Goal: Task Accomplishment & Management: Use online tool/utility

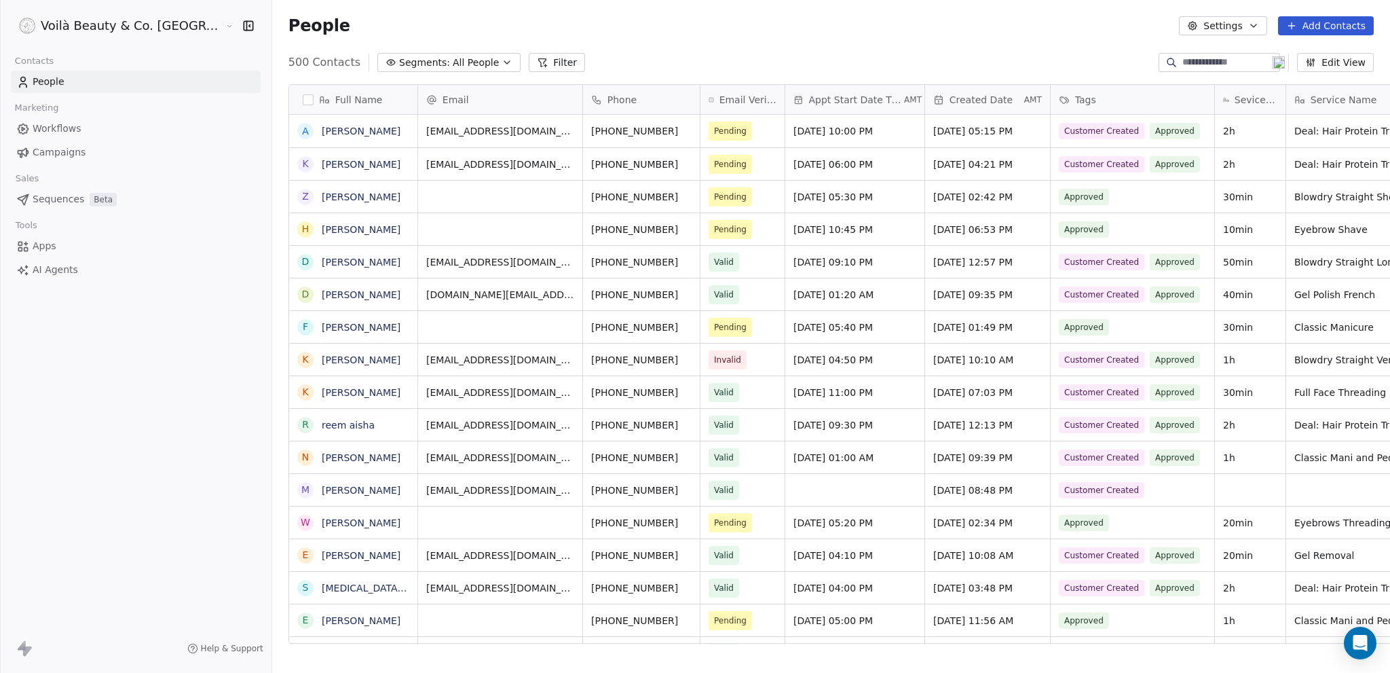
scroll to position [582, 1172]
click at [52, 152] on span "Campaigns" at bounding box center [59, 152] width 53 height 14
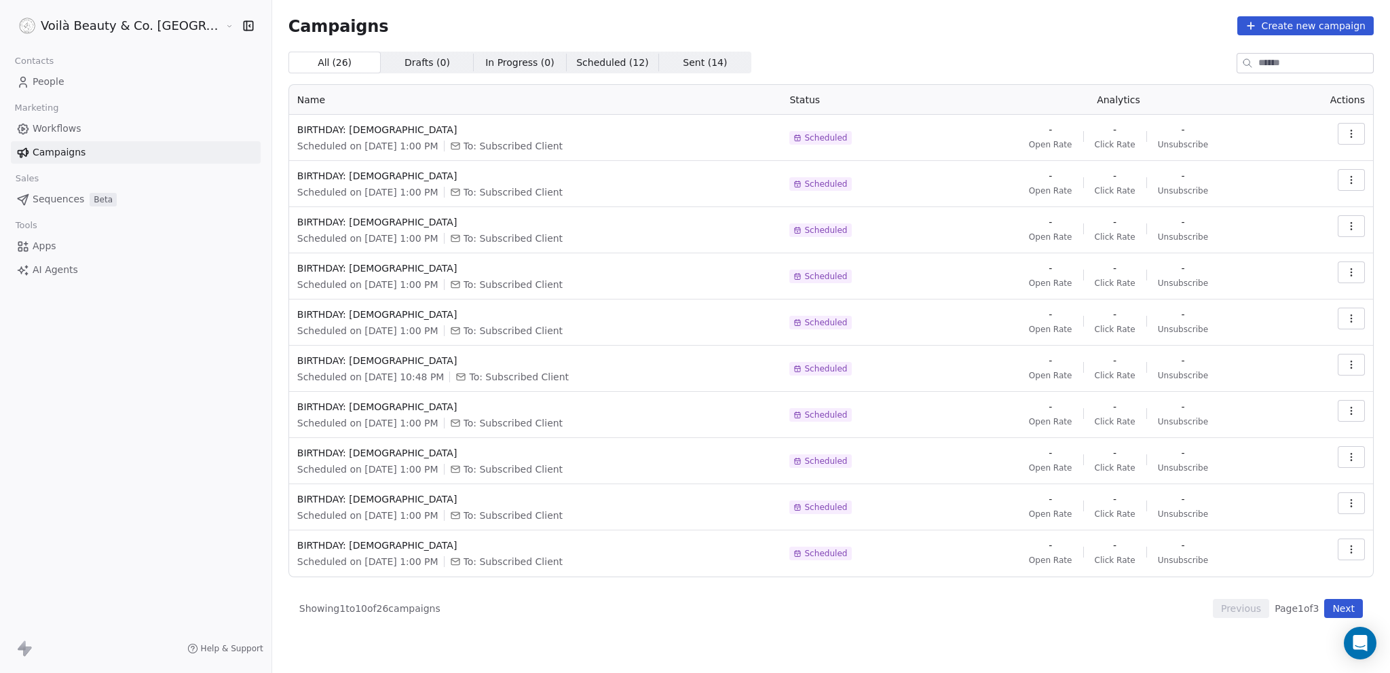
click at [67, 130] on span "Workflows" at bounding box center [57, 129] width 49 height 14
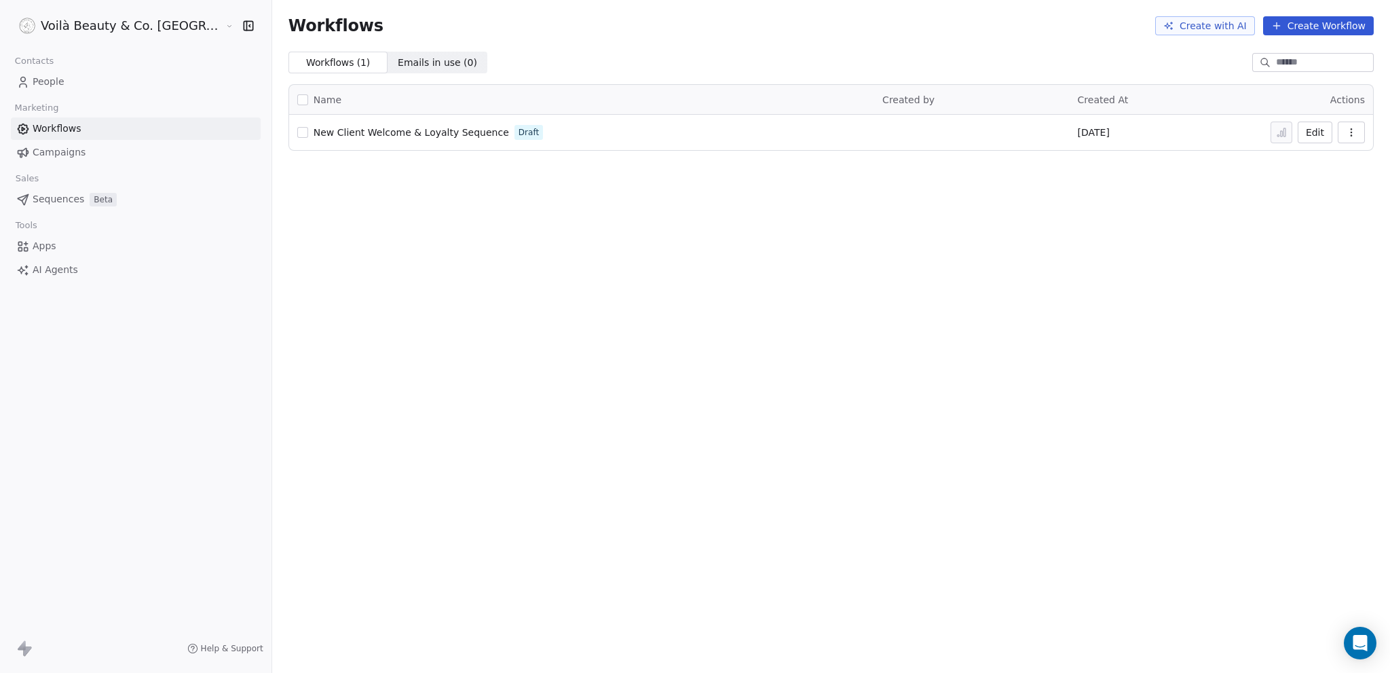
click at [57, 198] on span "Sequences" at bounding box center [59, 199] width 52 height 14
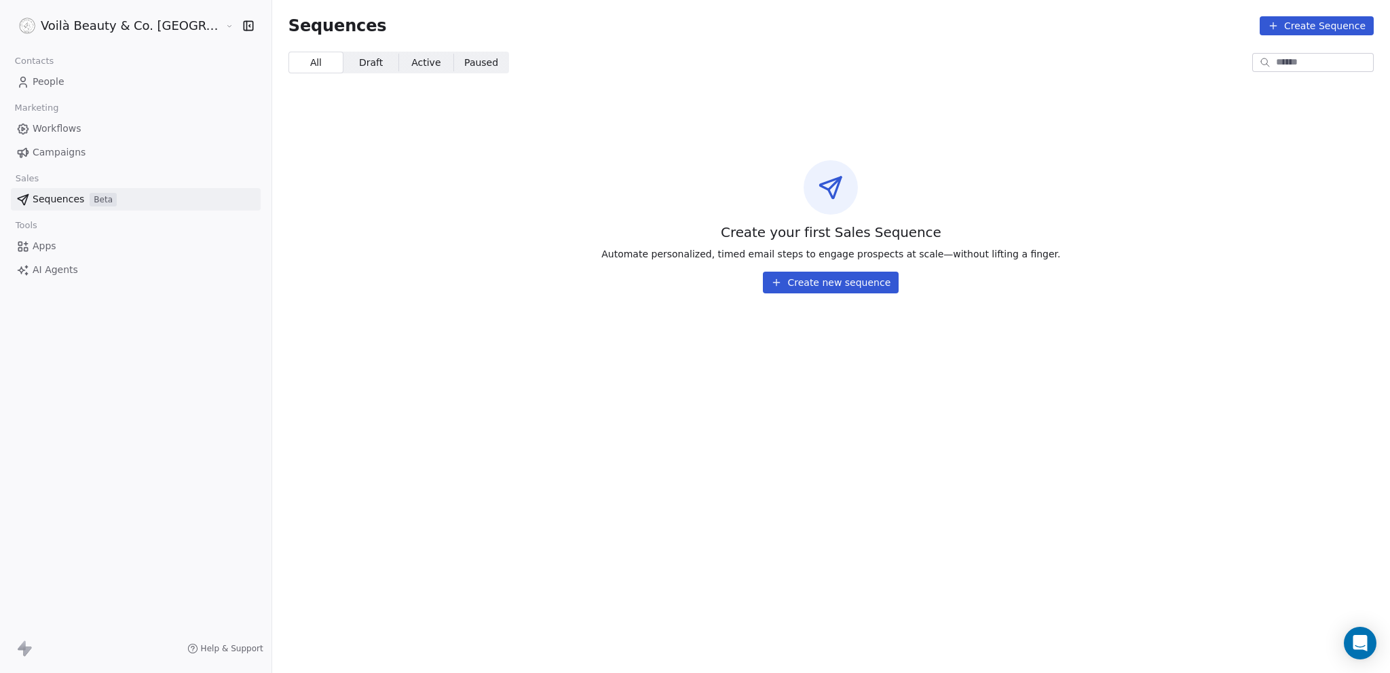
click at [801, 289] on button "Create new sequence" at bounding box center [831, 283] width 136 height 22
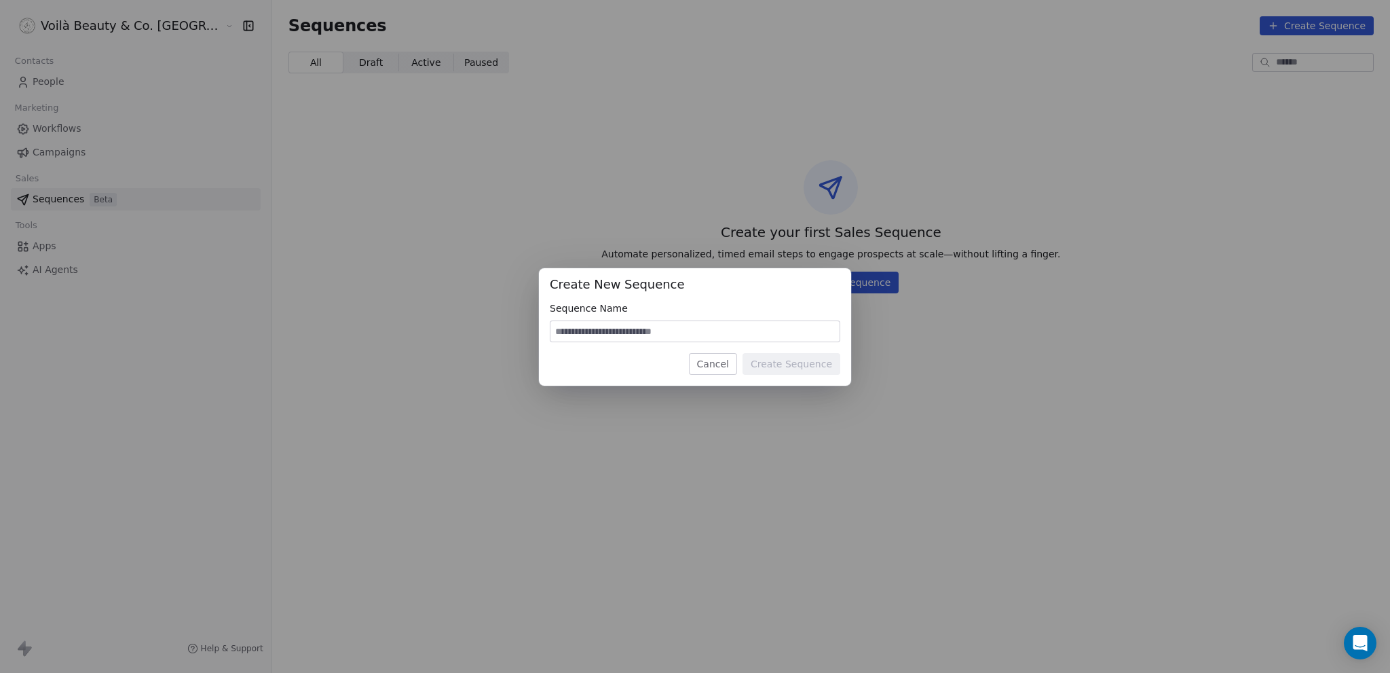
click at [630, 329] on input at bounding box center [695, 331] width 289 height 20
type input "****"
click at [807, 367] on button "Create Sequence" at bounding box center [792, 364] width 98 height 22
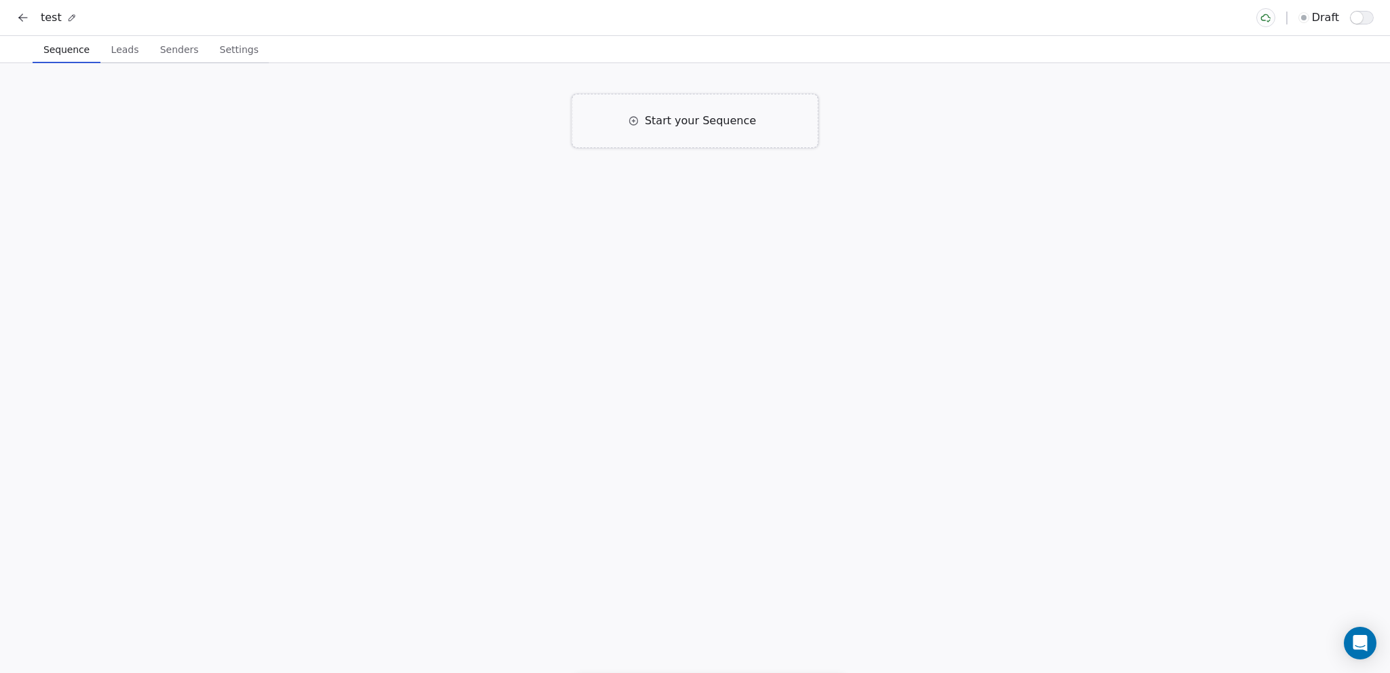
click at [668, 126] on span "Start your Sequence" at bounding box center [700, 121] width 111 height 16
click at [591, 220] on div "Click to Setup" at bounding box center [575, 219] width 119 height 15
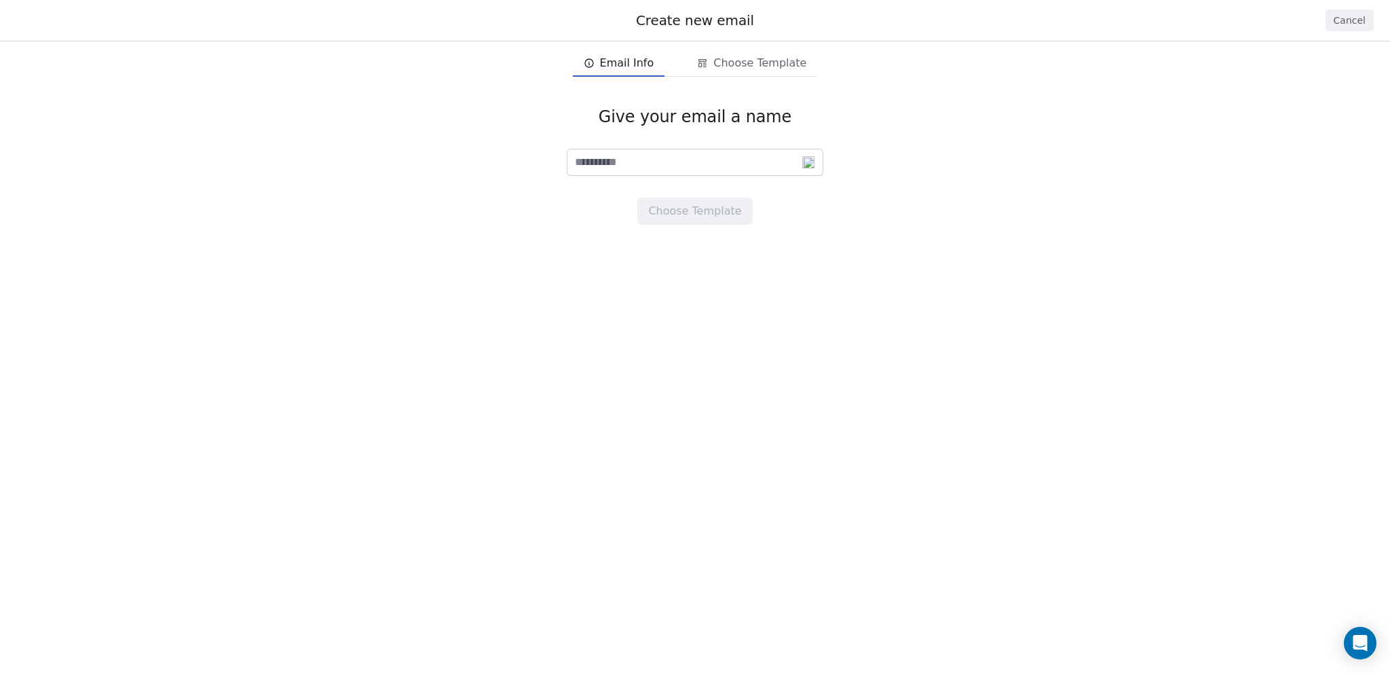
click at [654, 157] on input at bounding box center [695, 162] width 255 height 26
type input "****"
click at [688, 205] on button "Choose Template" at bounding box center [694, 211] width 115 height 27
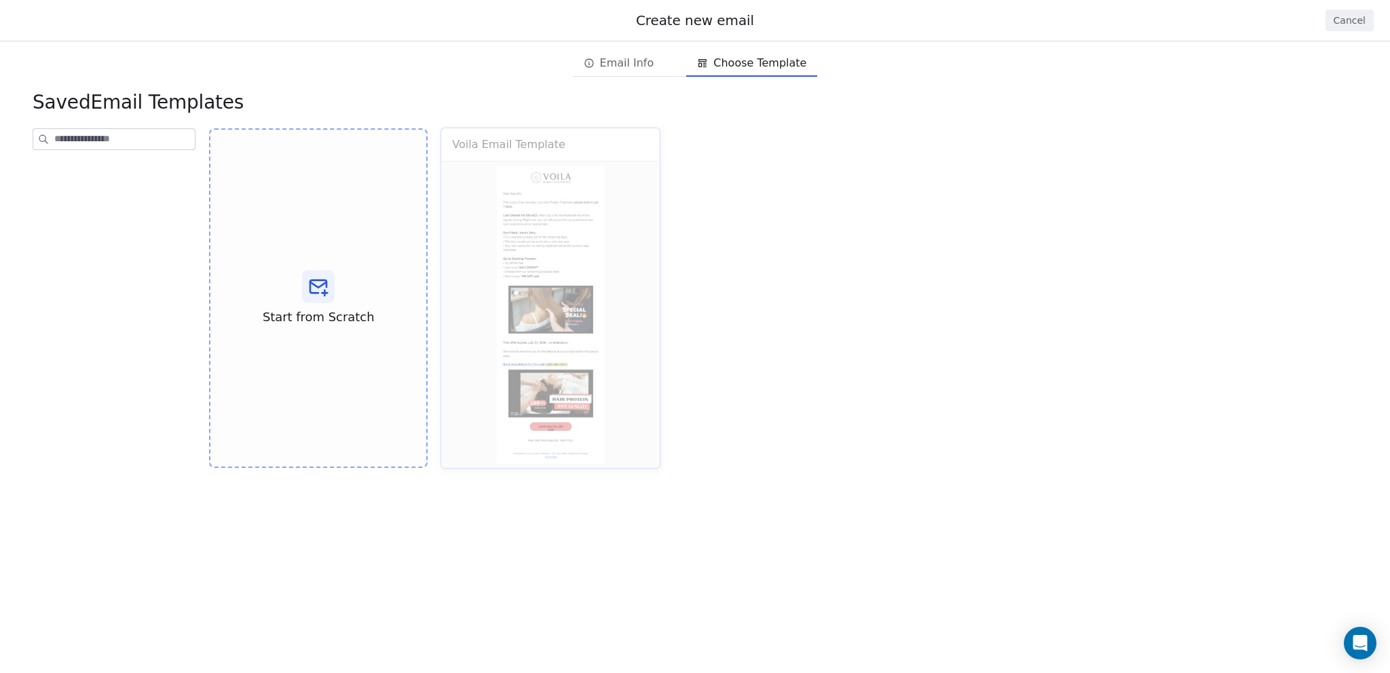
click at [561, 247] on div "Voila Email Template Use Template Preview" at bounding box center [551, 298] width 220 height 341
click at [329, 280] on icon at bounding box center [319, 287] width 22 height 22
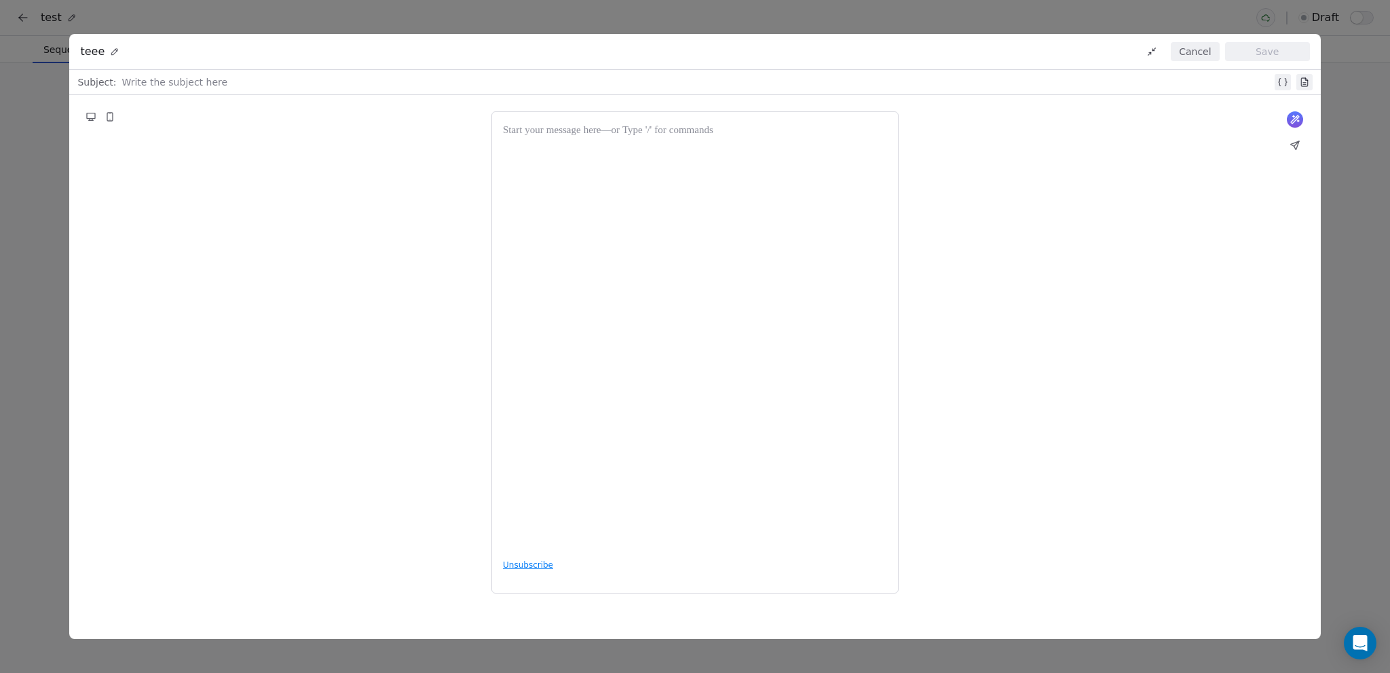
click at [652, 182] on div at bounding box center [695, 336] width 384 height 426
click at [1263, 55] on button "Save" at bounding box center [1267, 51] width 85 height 19
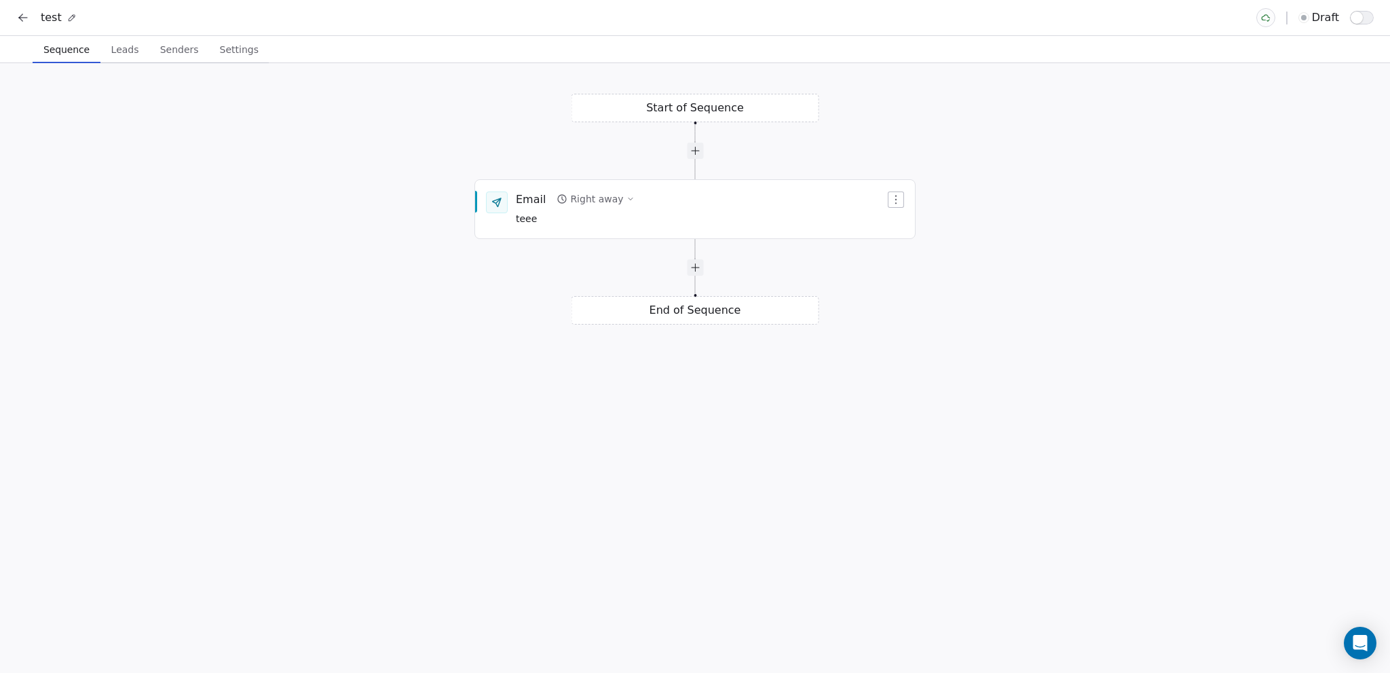
click at [721, 106] on div "Start of Sequence Email Right away teee End of Sequence" at bounding box center [695, 368] width 1390 height 610
click at [720, 108] on div "Start of Sequence Email Right away teee End of Sequence" at bounding box center [695, 368] width 1390 height 610
click at [694, 105] on div "Start of Sequence Email Right away teee End of Sequence" at bounding box center [695, 368] width 1390 height 610
click at [109, 47] on span "Leads" at bounding box center [125, 49] width 39 height 19
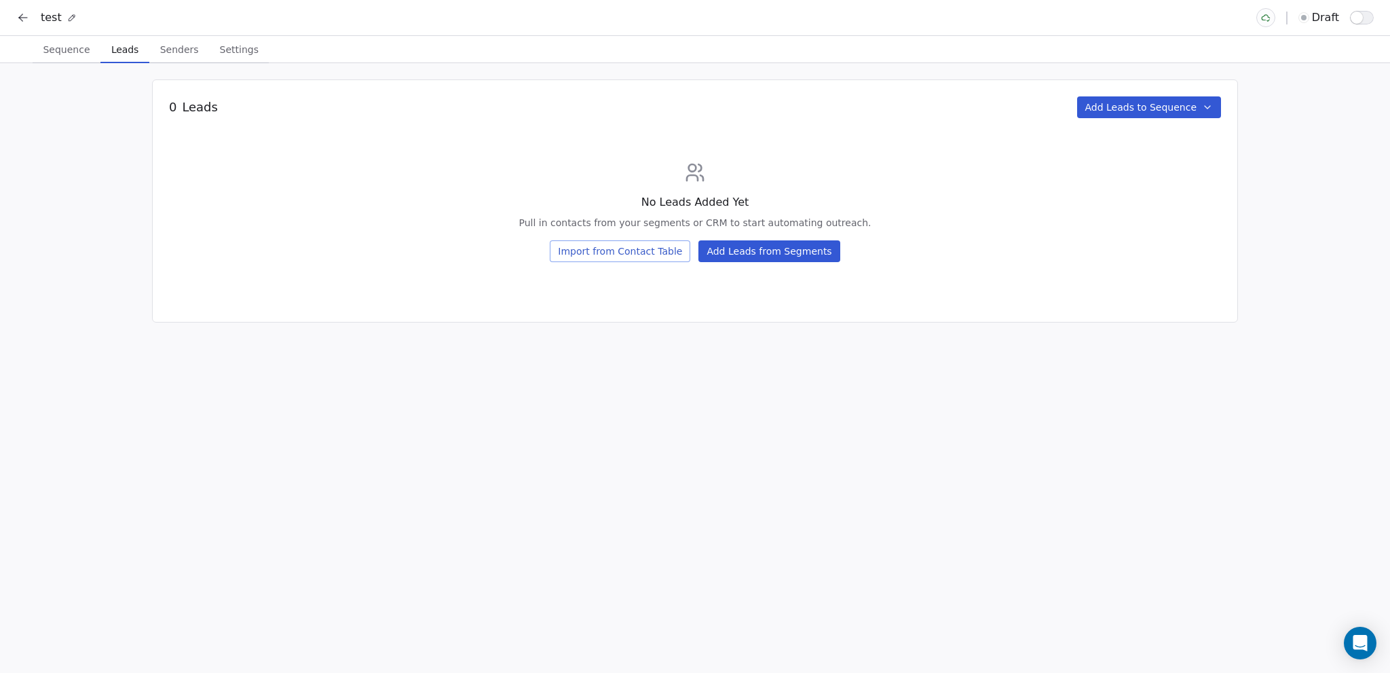
click at [174, 47] on span "Senders" at bounding box center [180, 49] width 50 height 19
click at [128, 45] on span "Leads" at bounding box center [125, 49] width 38 height 19
click at [58, 45] on span "Sequence" at bounding box center [66, 49] width 58 height 19
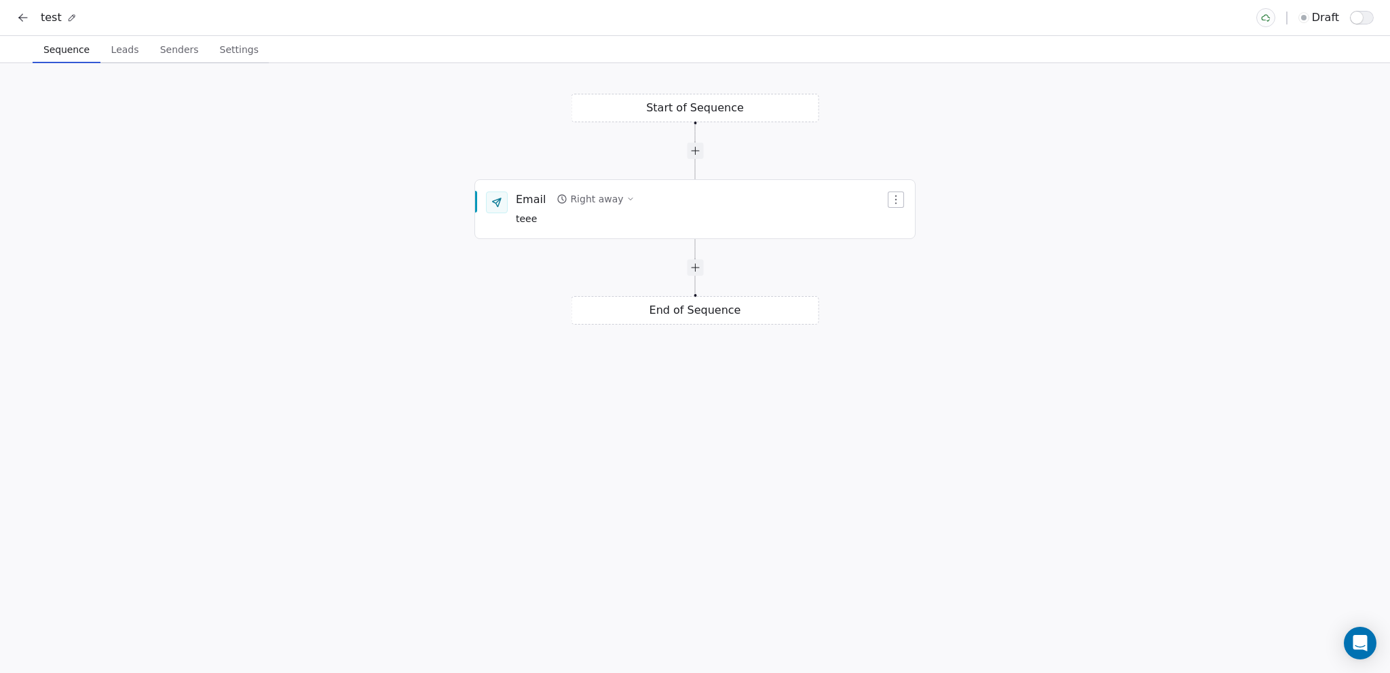
click at [125, 45] on span "Leads" at bounding box center [125, 49] width 39 height 19
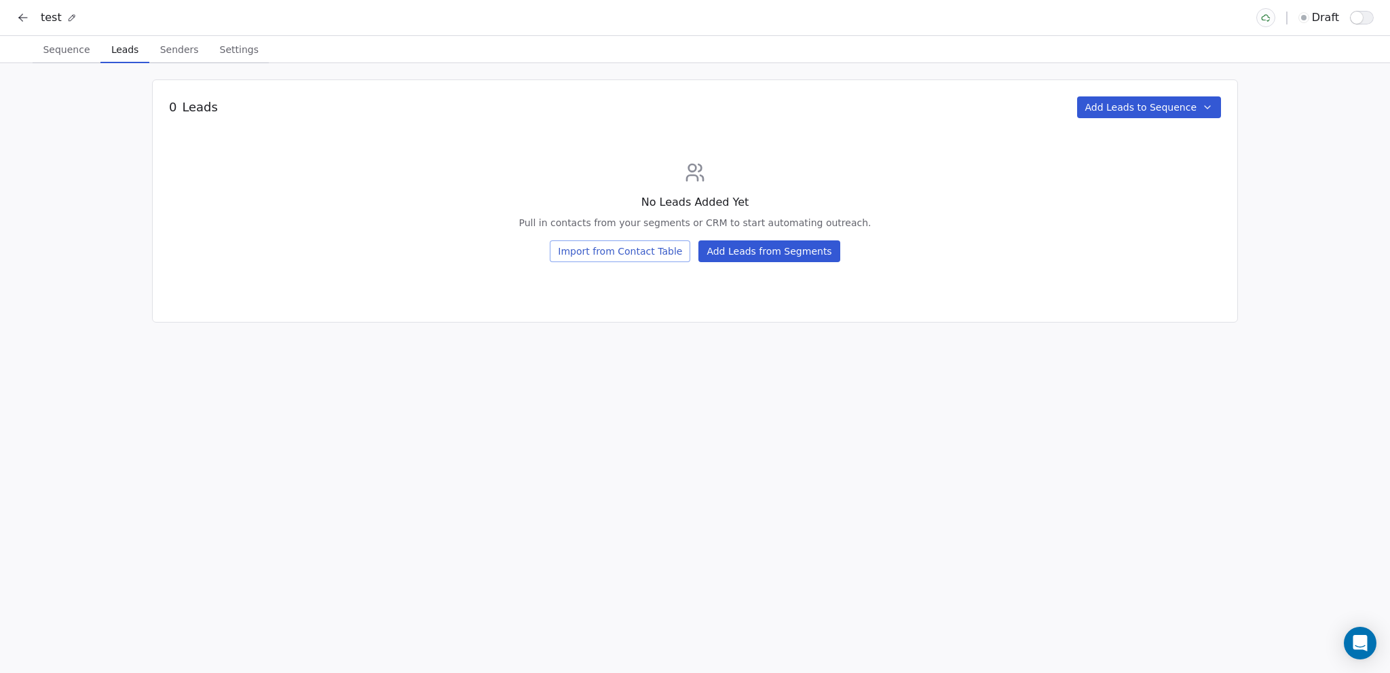
click at [1206, 105] on icon "button" at bounding box center [1207, 107] width 11 height 11
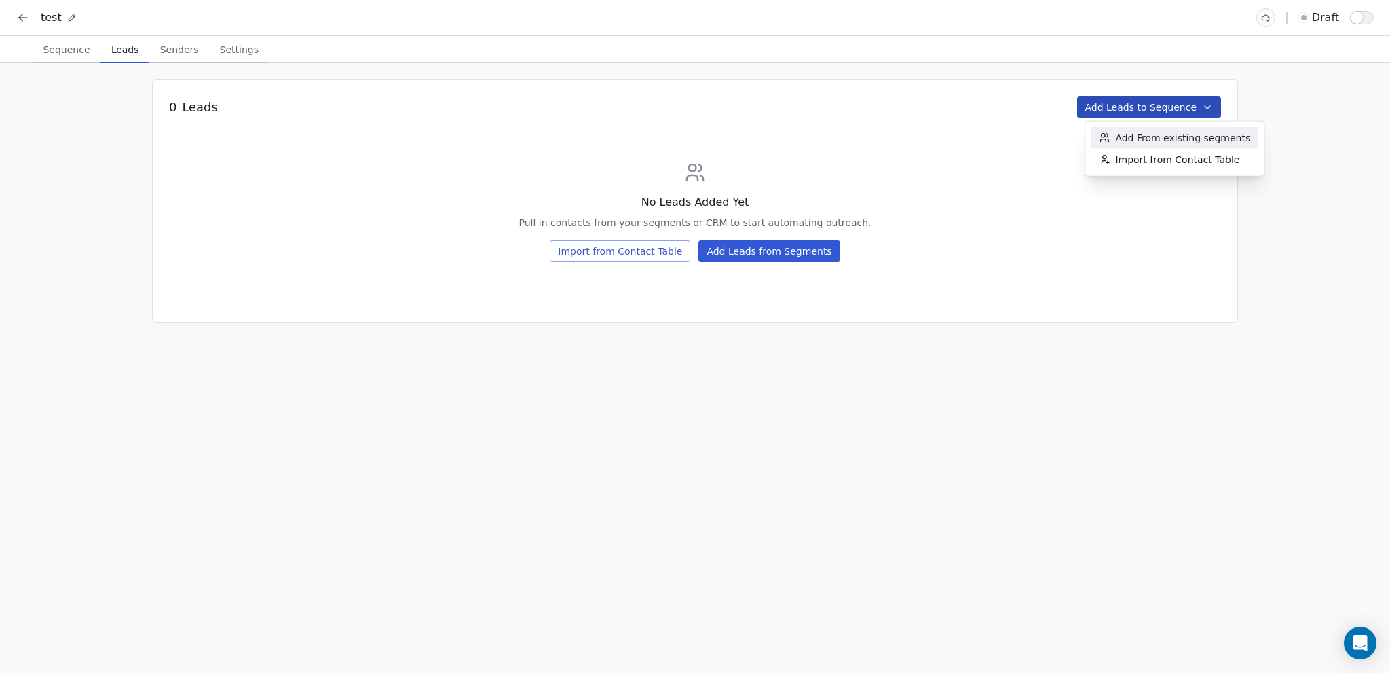
click at [1140, 135] on span "Add From existing segments" at bounding box center [1182, 138] width 135 height 14
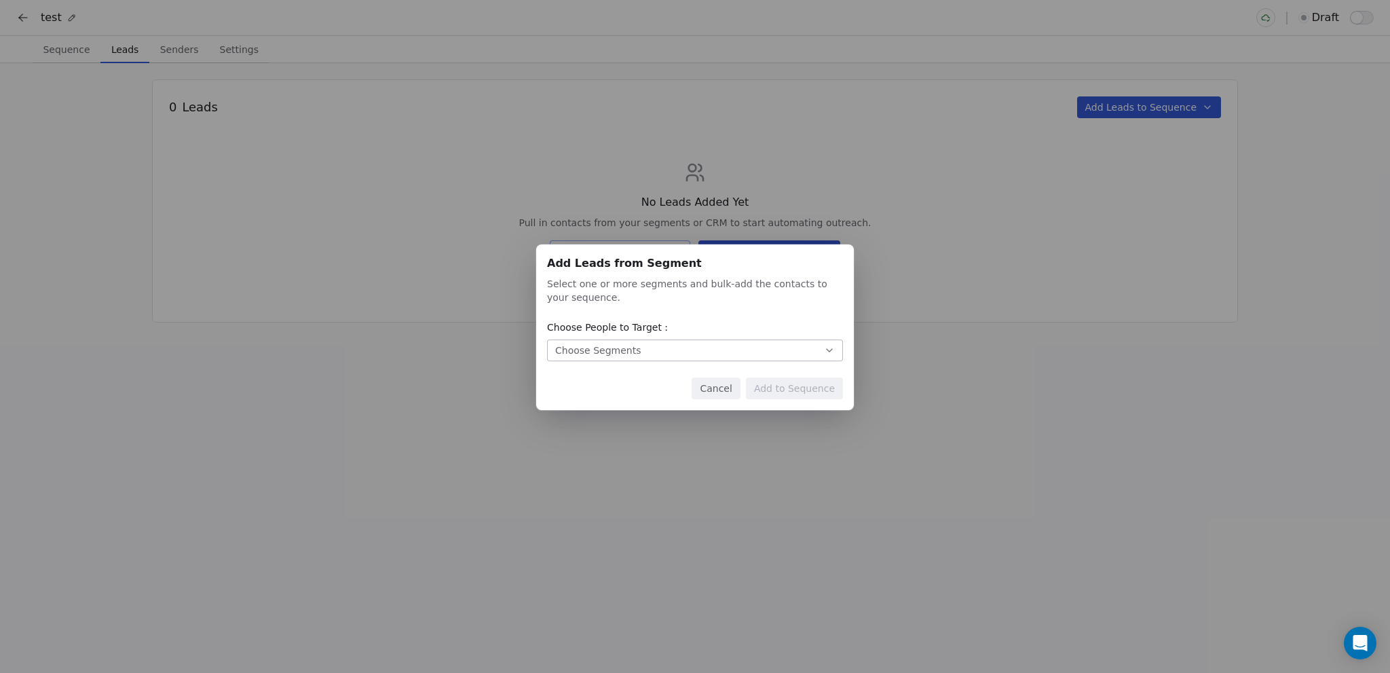
click at [658, 349] on button "Choose Segments" at bounding box center [695, 350] width 296 height 22
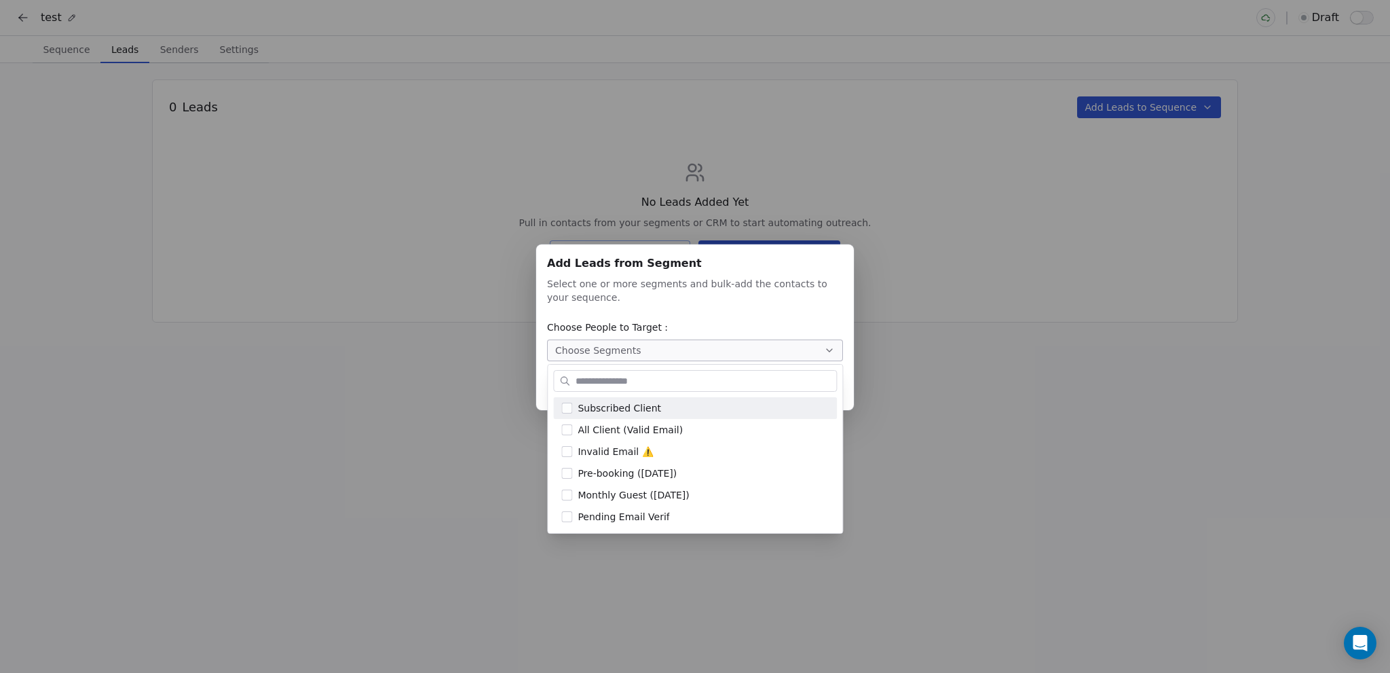
click at [936, 254] on div "Add Leads from Segment Add Leads from Segment Select one or more segments and b…" at bounding box center [695, 336] width 1390 height 227
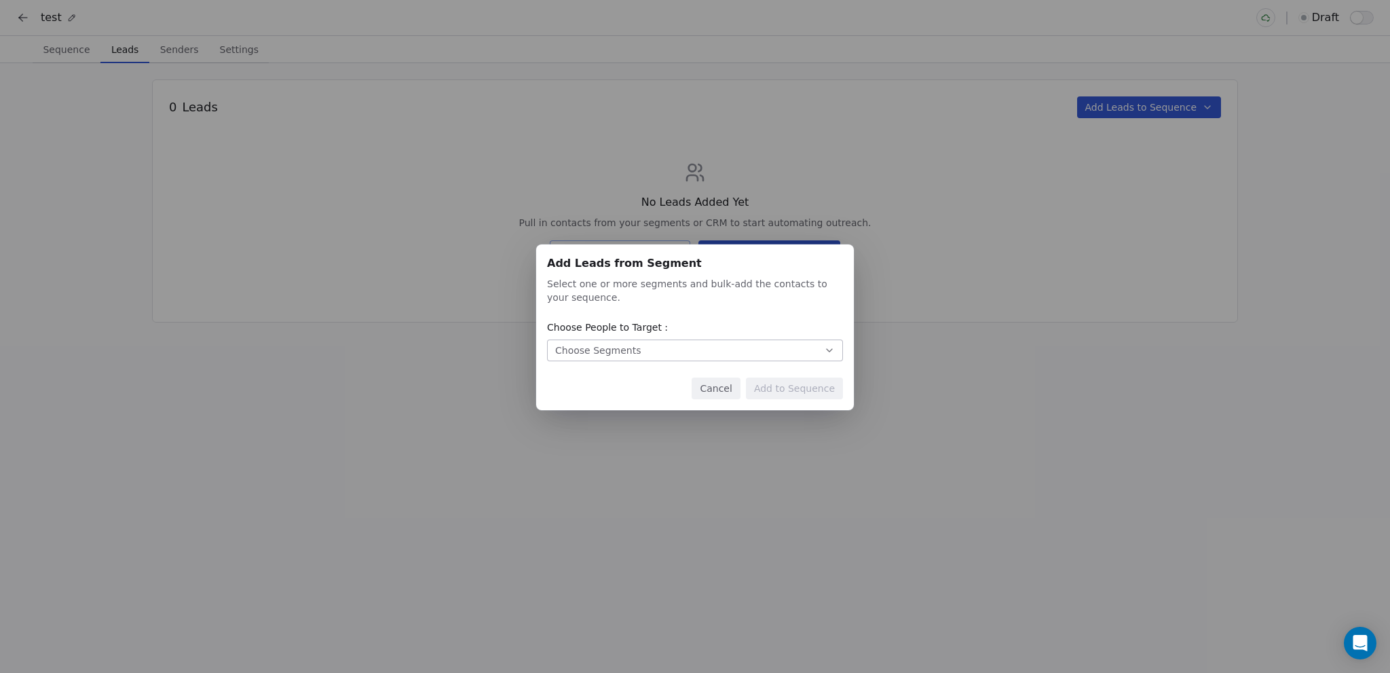
click at [725, 393] on button "Cancel" at bounding box center [716, 388] width 48 height 22
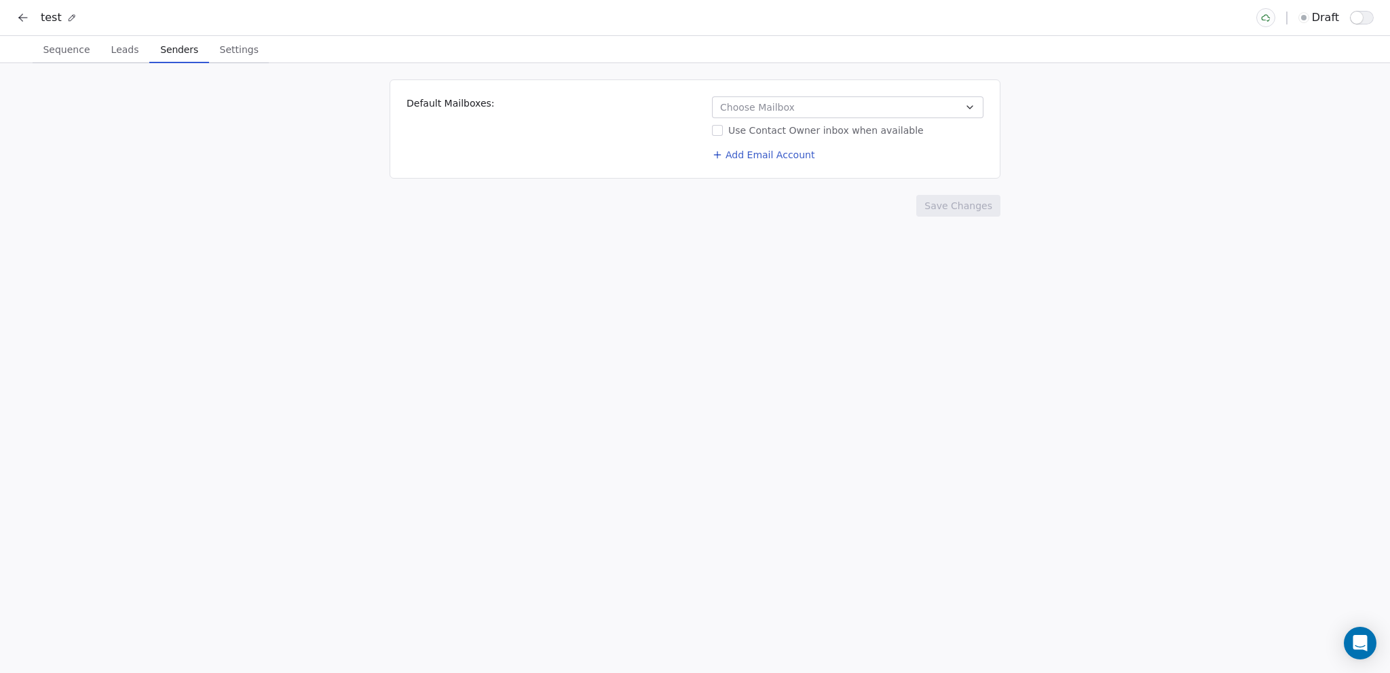
click at [160, 50] on span "Senders" at bounding box center [179, 49] width 49 height 19
click at [749, 103] on span "Choose Mailbox" at bounding box center [757, 107] width 75 height 14
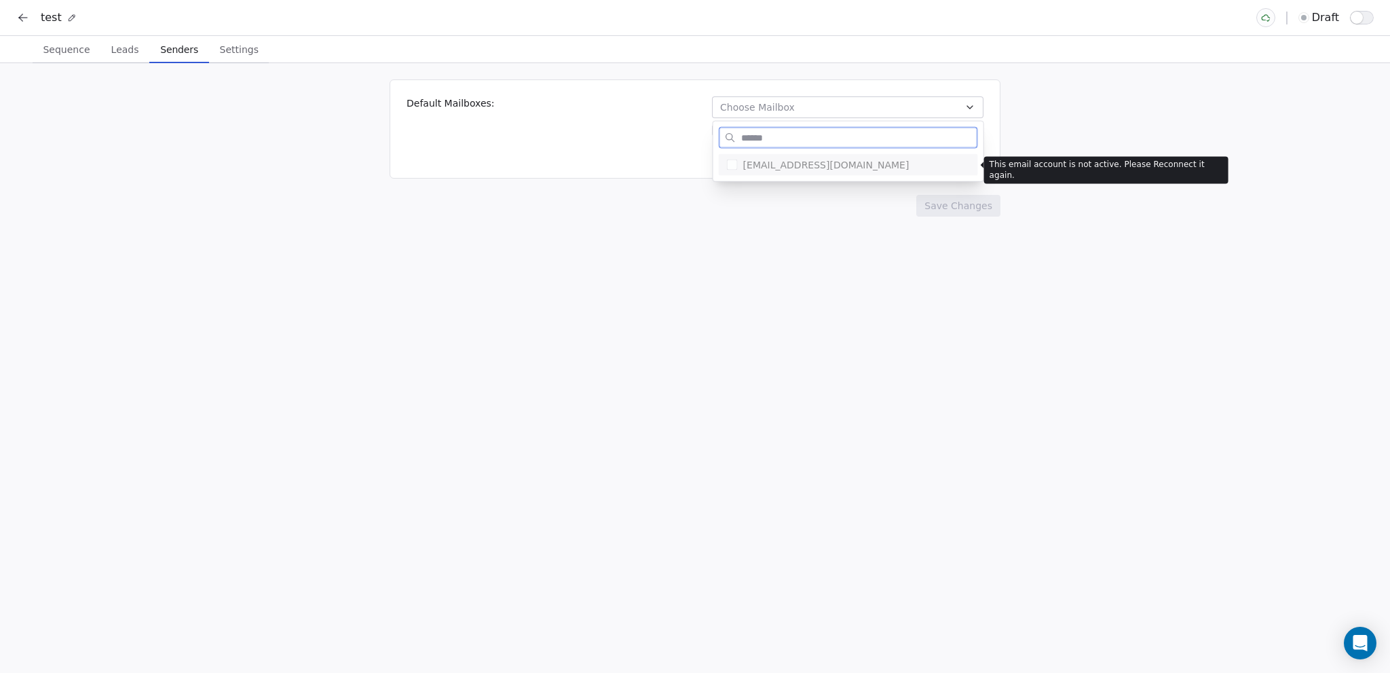
click at [732, 165] on button "Suggestions" at bounding box center [732, 165] width 11 height 11
click at [561, 132] on html "test draft Sequence Sequence Leads Leads Senders Senders Settings Settings Defa…" at bounding box center [695, 336] width 1390 height 673
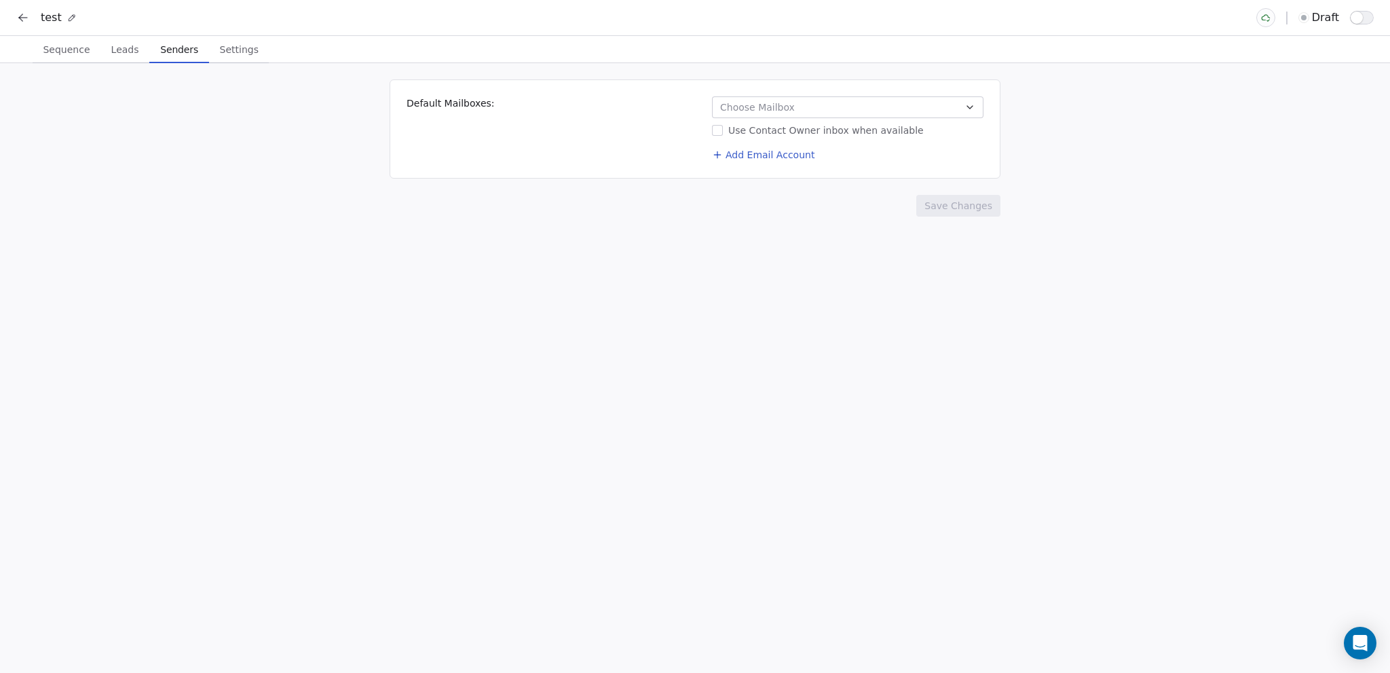
click at [725, 151] on button "Add Email Account" at bounding box center [763, 154] width 113 height 19
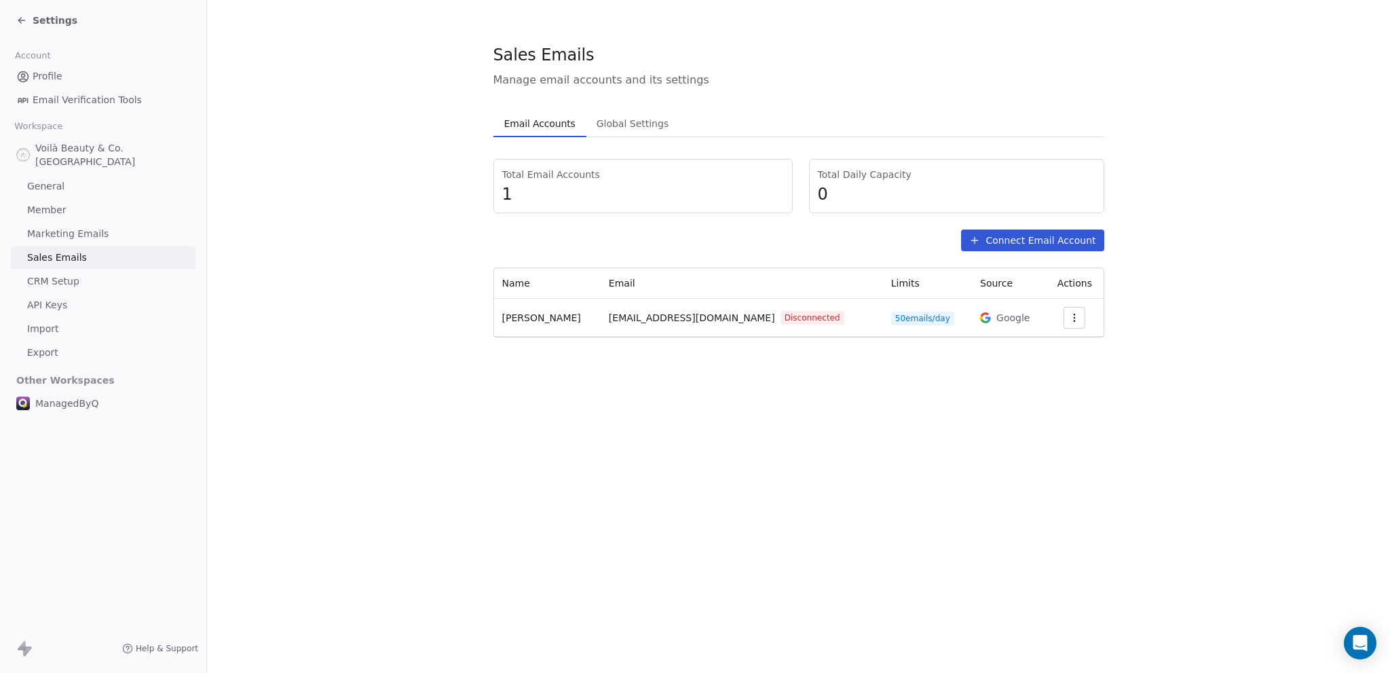
click at [1012, 242] on button "Connect Email Account" at bounding box center [1032, 240] width 143 height 22
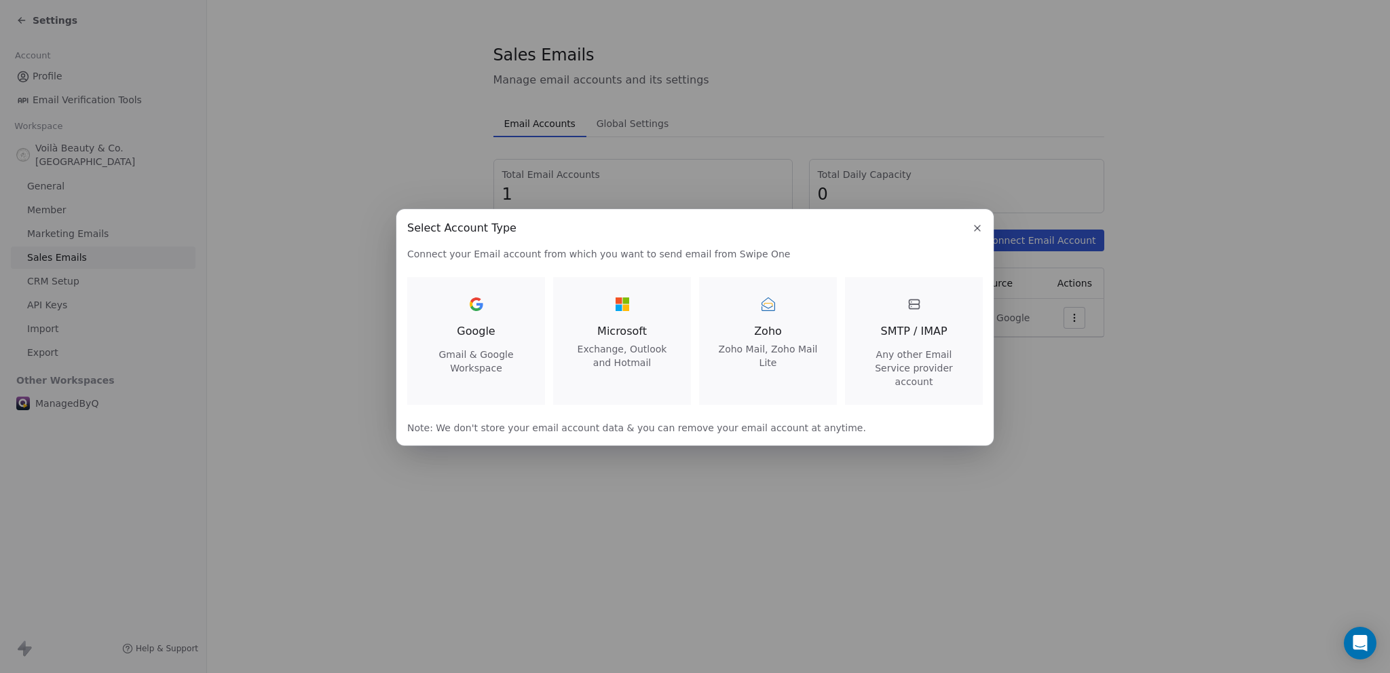
click at [923, 318] on div "SMTP / IMAP Any other Email Service provider account" at bounding box center [913, 340] width 105 height 95
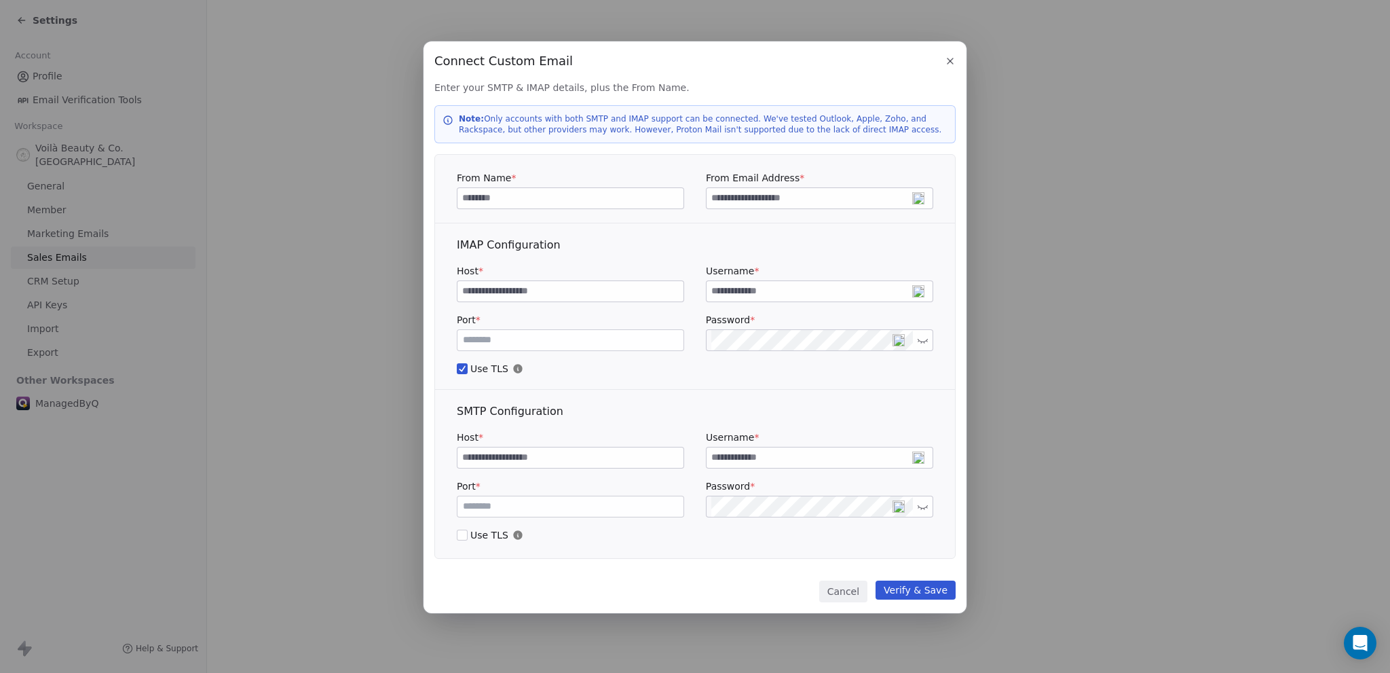
click at [601, 373] on span "Use TLS" at bounding box center [695, 369] width 477 height 14
click at [468, 373] on button "Use TLS" at bounding box center [462, 369] width 11 height 14
click at [575, 409] on div "SMTP Configuration" at bounding box center [695, 411] width 477 height 16
click at [737, 453] on input at bounding box center [820, 457] width 226 height 20
click at [301, 279] on div "Connect Custom Email Connect Custom Email Enter your SMTP & IMAP details, plus …" at bounding box center [695, 336] width 1390 height 633
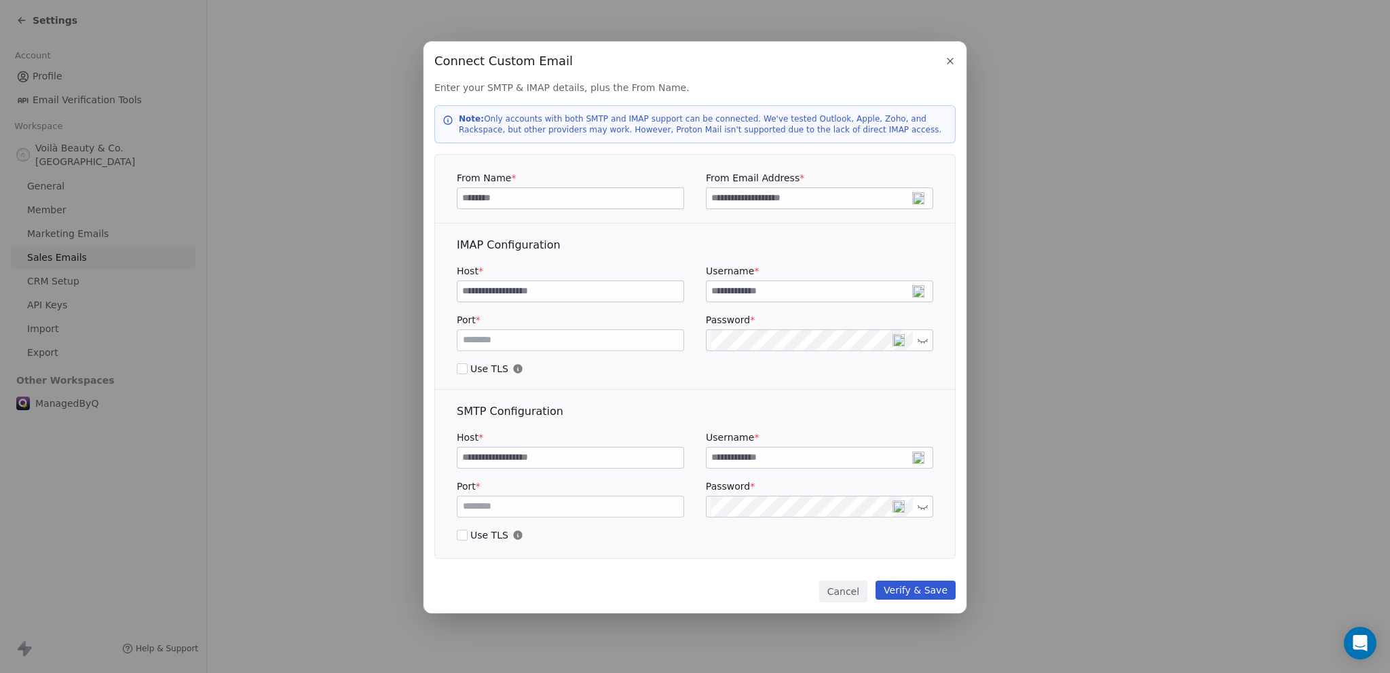
click at [333, 250] on div "Connect Custom Email Connect Custom Email Enter your SMTP & IMAP details, plus …" at bounding box center [695, 336] width 1390 height 633
click at [944, 60] on button "button" at bounding box center [950, 61] width 16 height 16
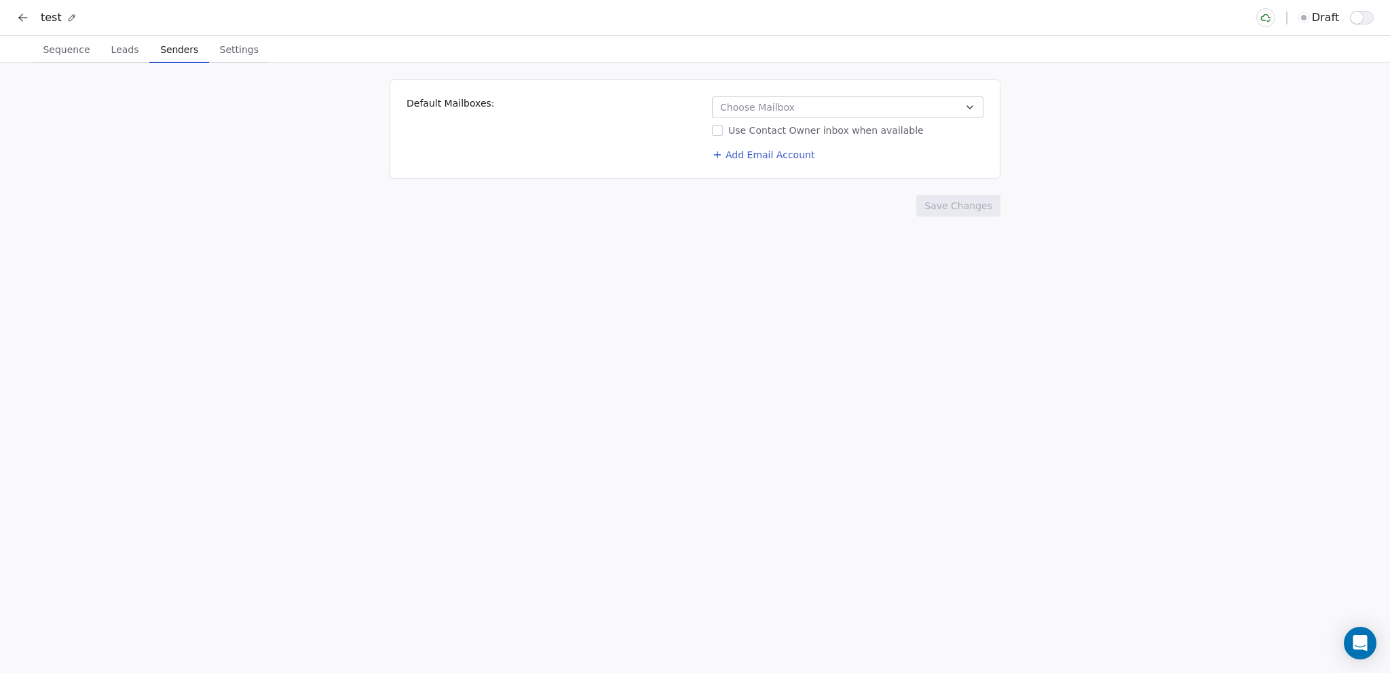
click at [717, 130] on button "Use Contact Owner inbox when available" at bounding box center [717, 131] width 11 height 14
click at [768, 127] on div "Use Contact Owner inbox when available" at bounding box center [848, 131] width 272 height 14
click at [723, 127] on button "Use Contact Owner inbox when available" at bounding box center [717, 131] width 11 height 14
click at [755, 153] on button "Add Email Account" at bounding box center [763, 154] width 113 height 19
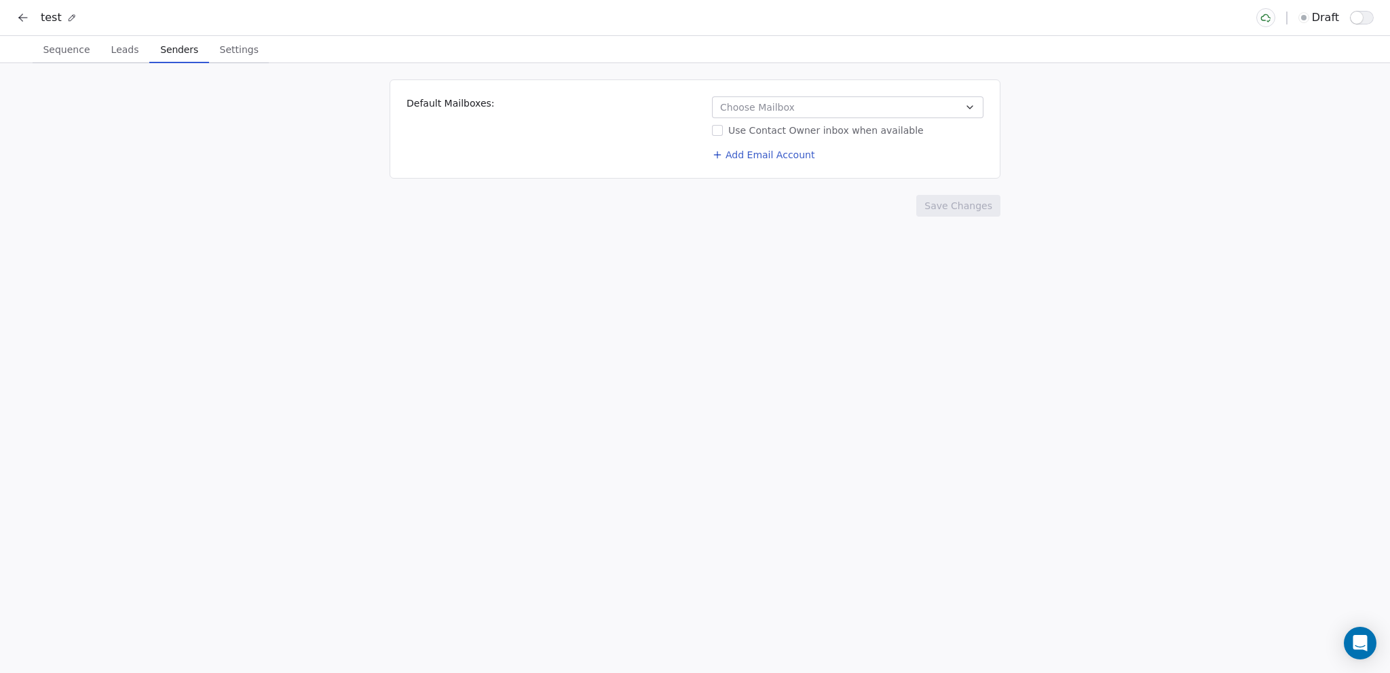
click at [228, 49] on span "Settings" at bounding box center [240, 49] width 50 height 19
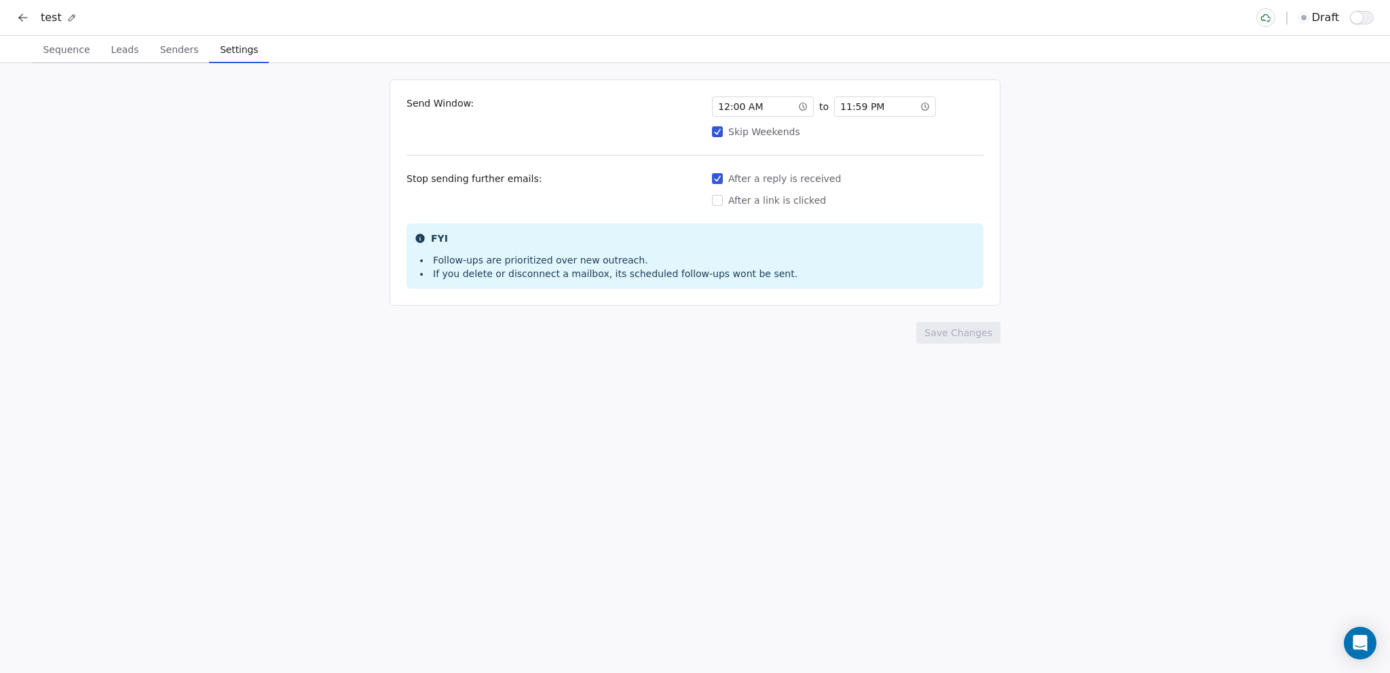
click at [122, 49] on span "Leads" at bounding box center [125, 49] width 39 height 19
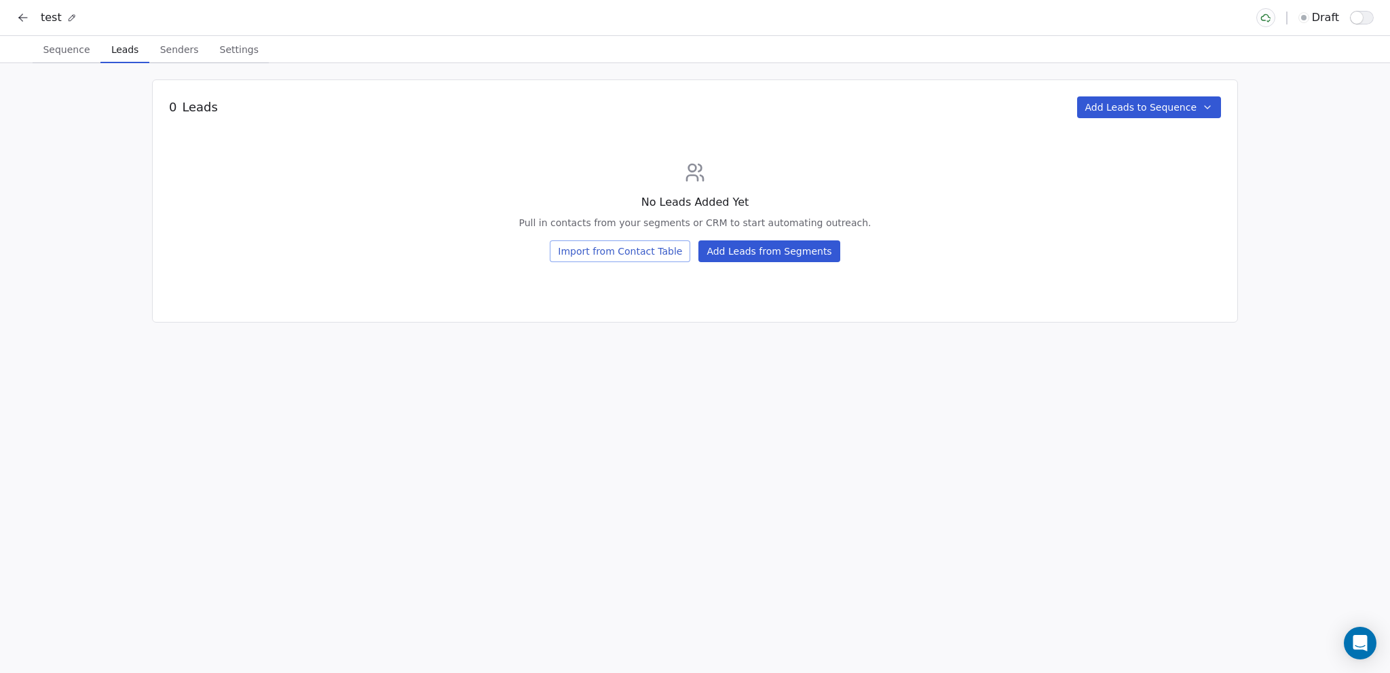
click at [65, 45] on span "Sequence" at bounding box center [66, 49] width 58 height 19
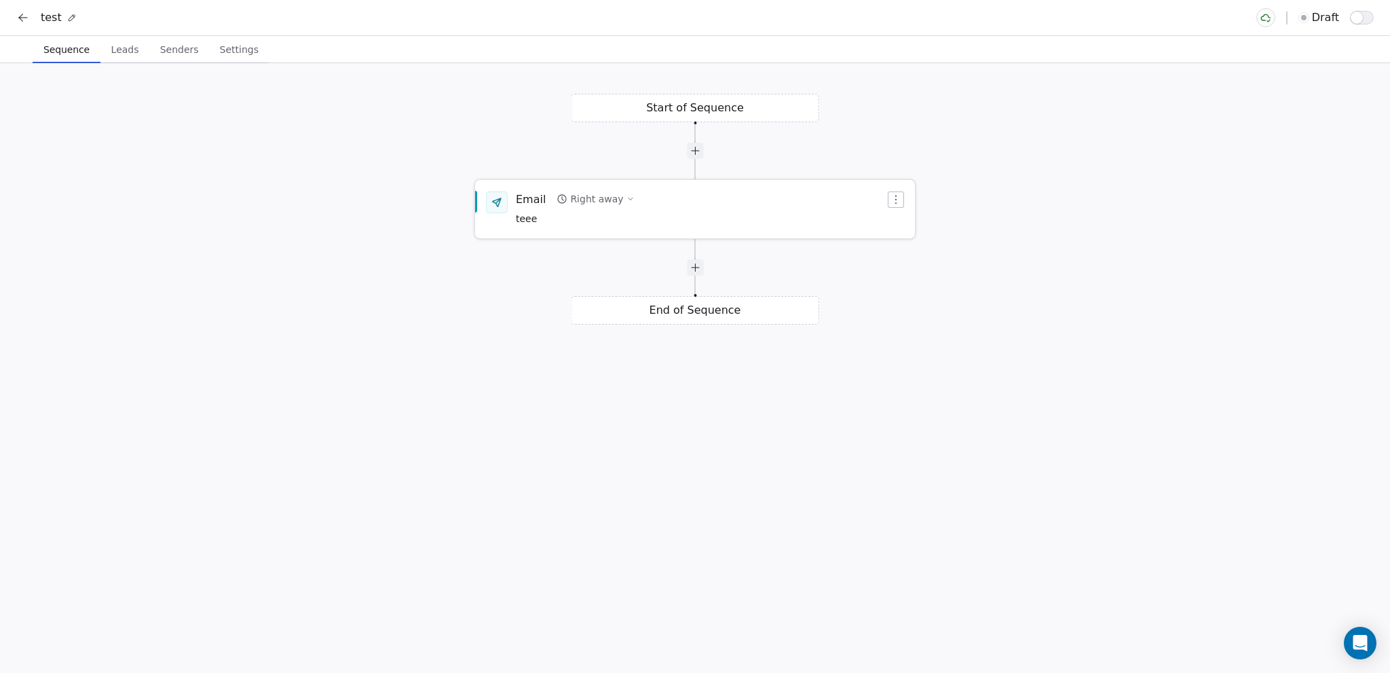
click at [627, 198] on icon "button" at bounding box center [631, 199] width 8 height 8
click at [616, 132] on div "Start of Sequence Email Right away teee End of Sequence" at bounding box center [695, 368] width 1390 height 610
drag, startPoint x: 690, startPoint y: 317, endPoint x: 661, endPoint y: 307, distance: 30.9
click at [651, 314] on div "End of Sequence" at bounding box center [696, 309] width 248 height 29
click at [692, 267] on div at bounding box center [695, 267] width 16 height 16
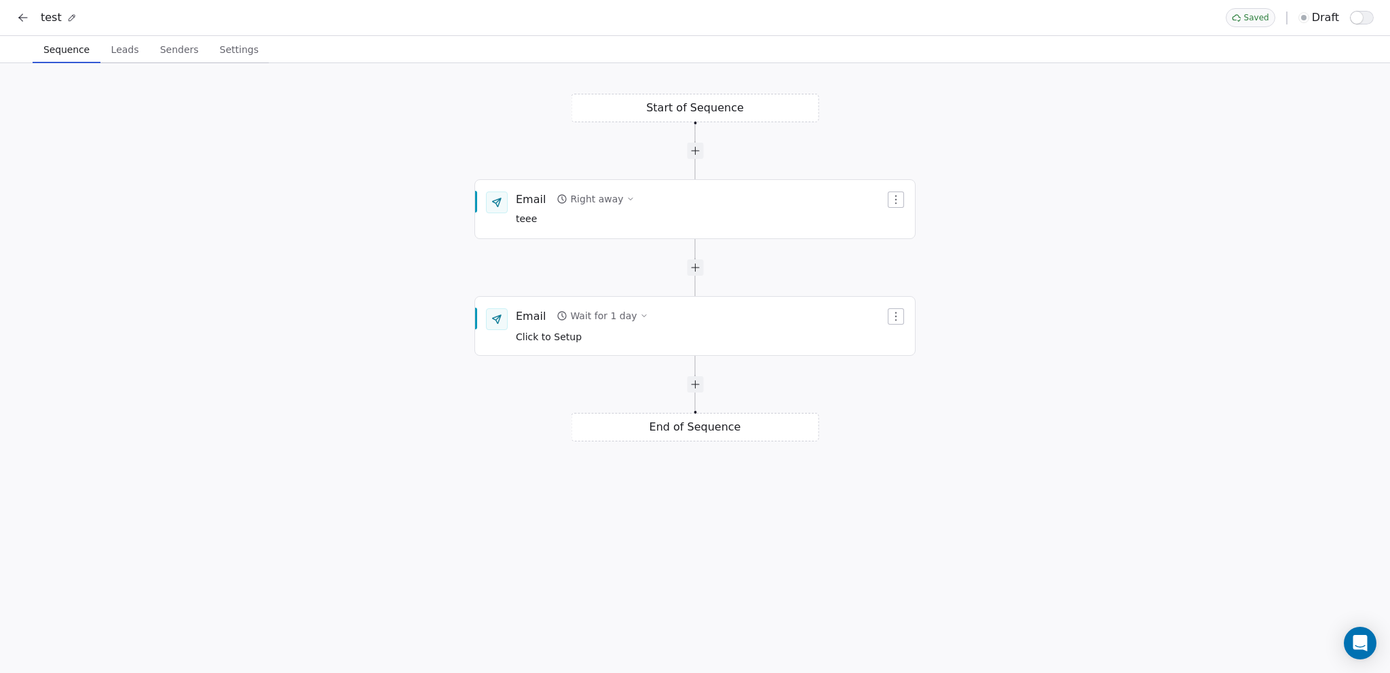
click at [713, 111] on div "Start of Sequence Email Right away teee End of Sequence Email Wait for 1 day Cl…" at bounding box center [695, 368] width 1390 height 610
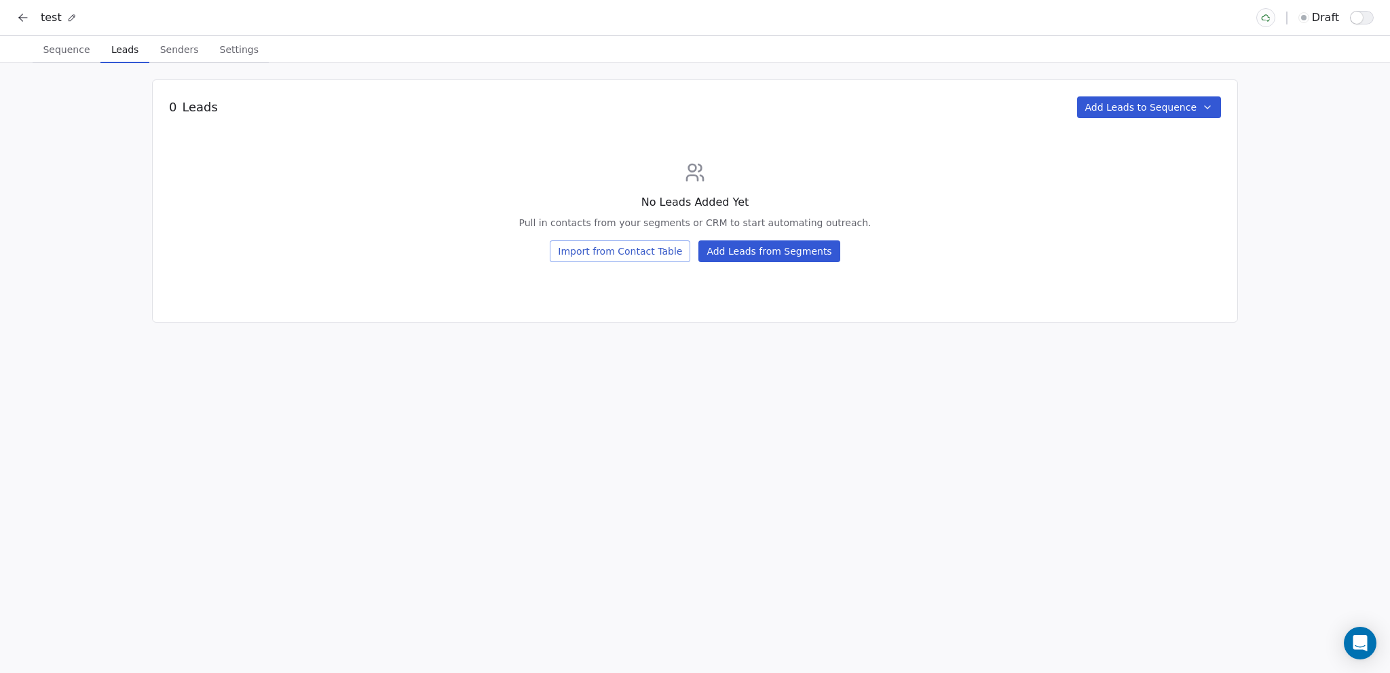
click at [122, 53] on span "Leads" at bounding box center [125, 49] width 38 height 19
click at [19, 14] on icon at bounding box center [23, 18] width 14 height 14
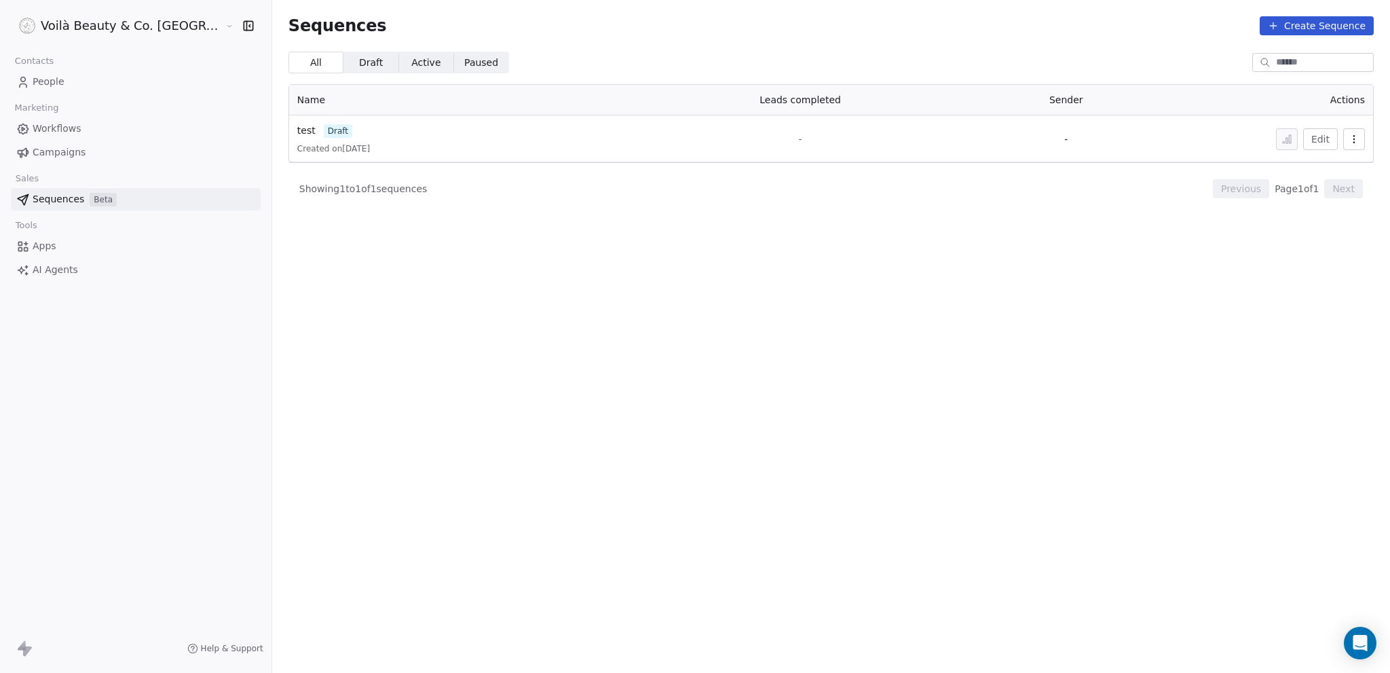
click at [74, 203] on span "Sequences" at bounding box center [59, 199] width 52 height 14
click at [33, 253] on link "Apps" at bounding box center [136, 246] width 250 height 22
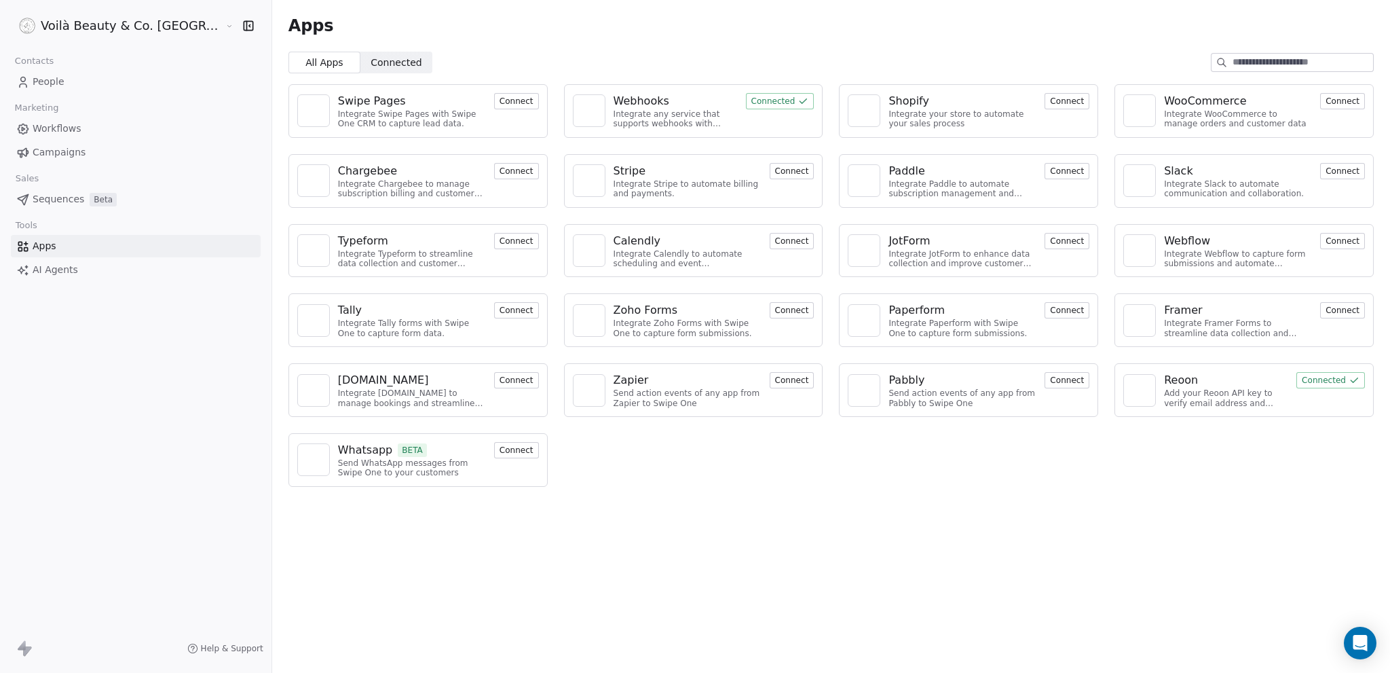
click at [75, 79] on link "People" at bounding box center [136, 82] width 250 height 22
click at [41, 81] on div "Voilà Beauty & Co. Lounge Contacts People Marketing Workflows Campaigns Sales S…" at bounding box center [695, 336] width 1390 height 673
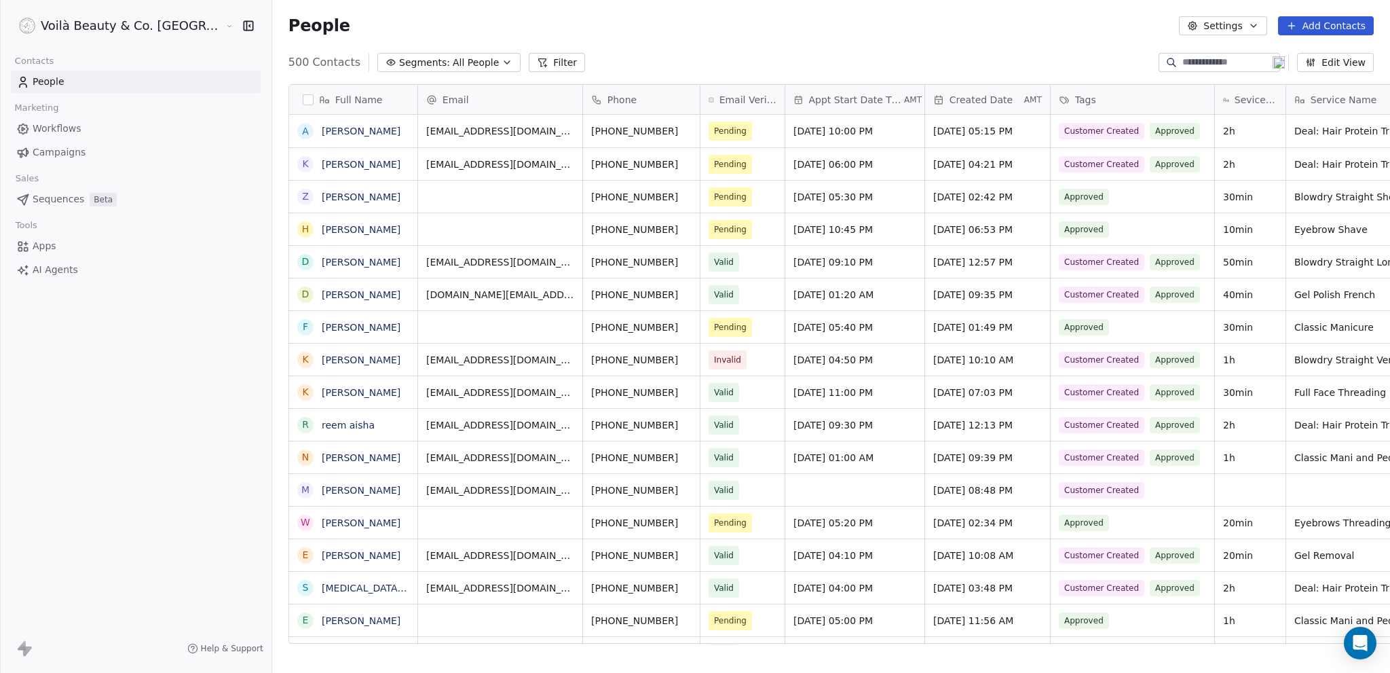
scroll to position [582, 1172]
click at [453, 64] on span "All People" at bounding box center [476, 63] width 46 height 14
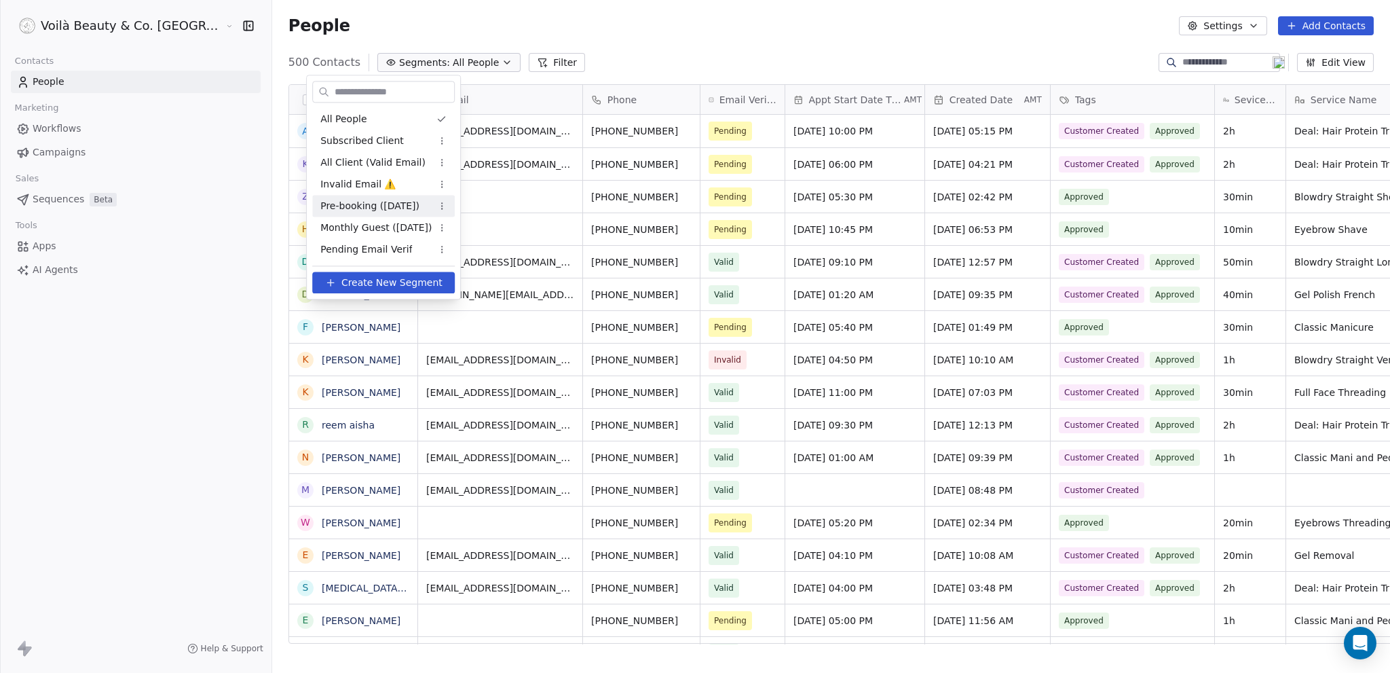
click at [443, 204] on html "Voilà Beauty & Co. Lounge Contacts People Marketing Workflows Campaigns Sales S…" at bounding box center [695, 336] width 1390 height 673
click at [456, 228] on div "Edit" at bounding box center [490, 232] width 92 height 22
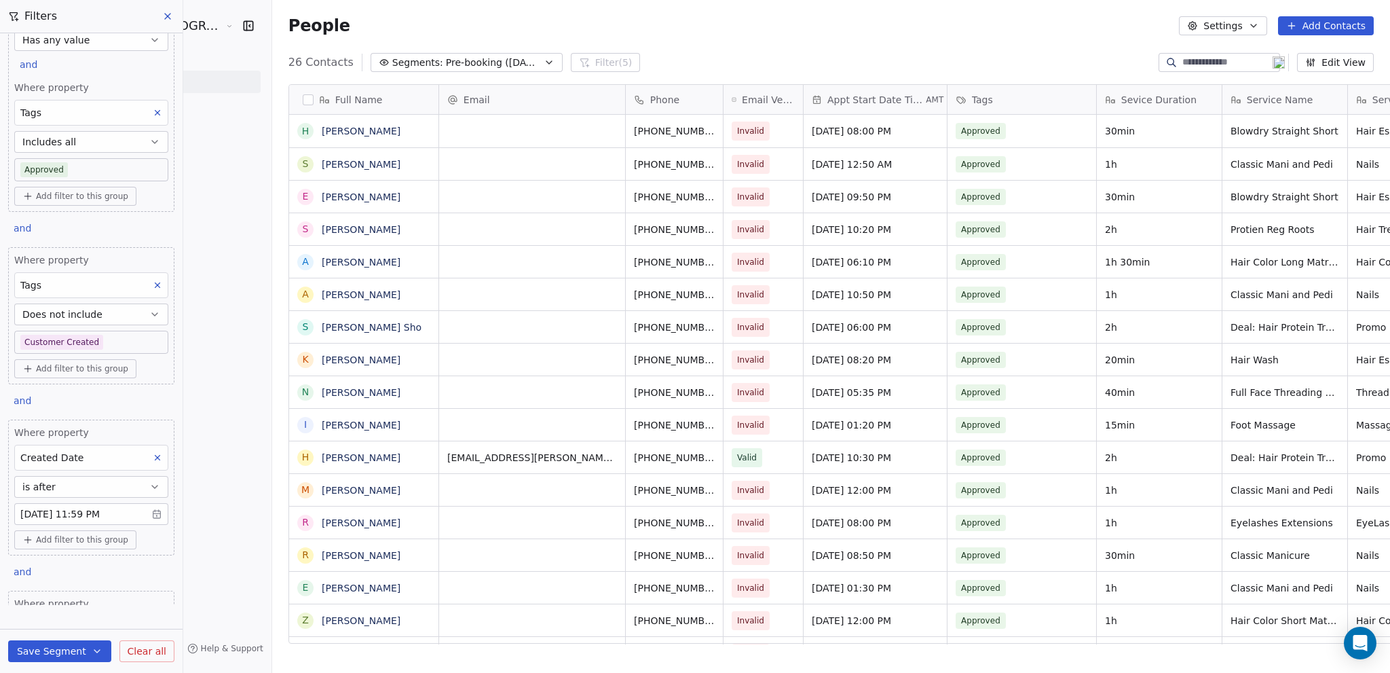
scroll to position [0, 0]
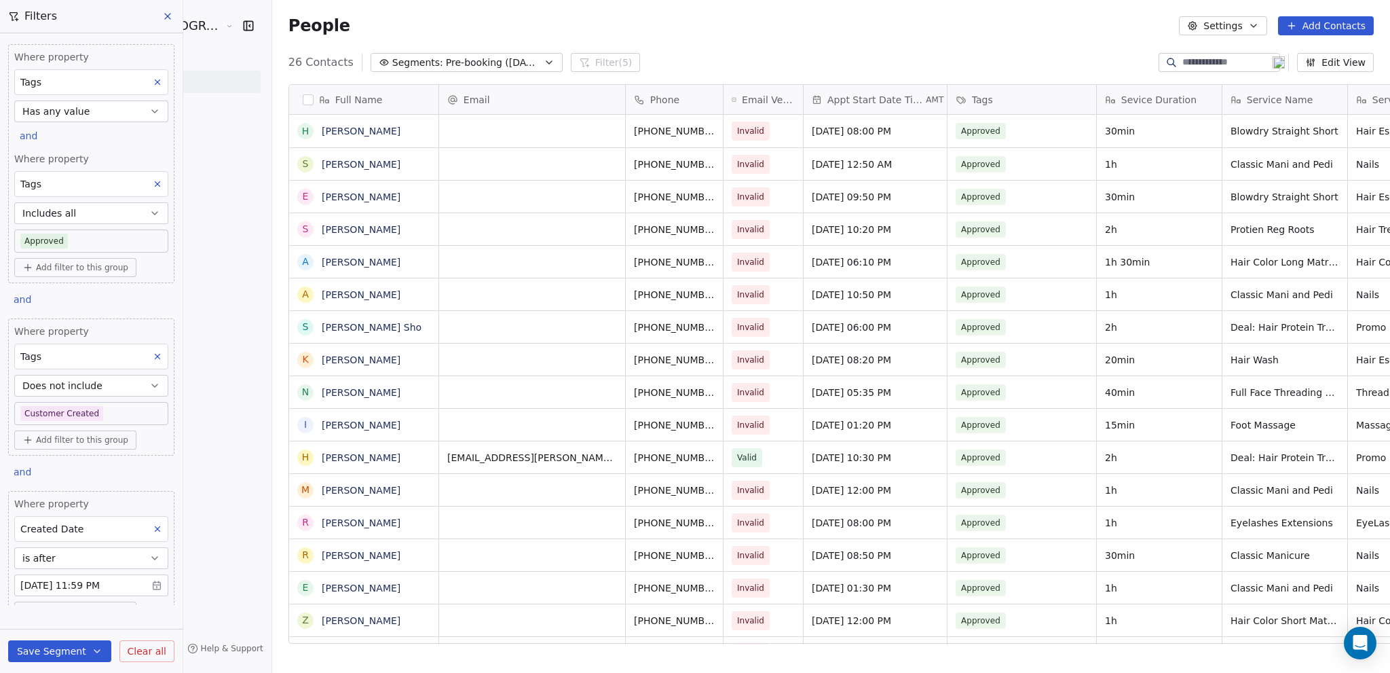
click at [168, 11] on icon at bounding box center [167, 16] width 11 height 11
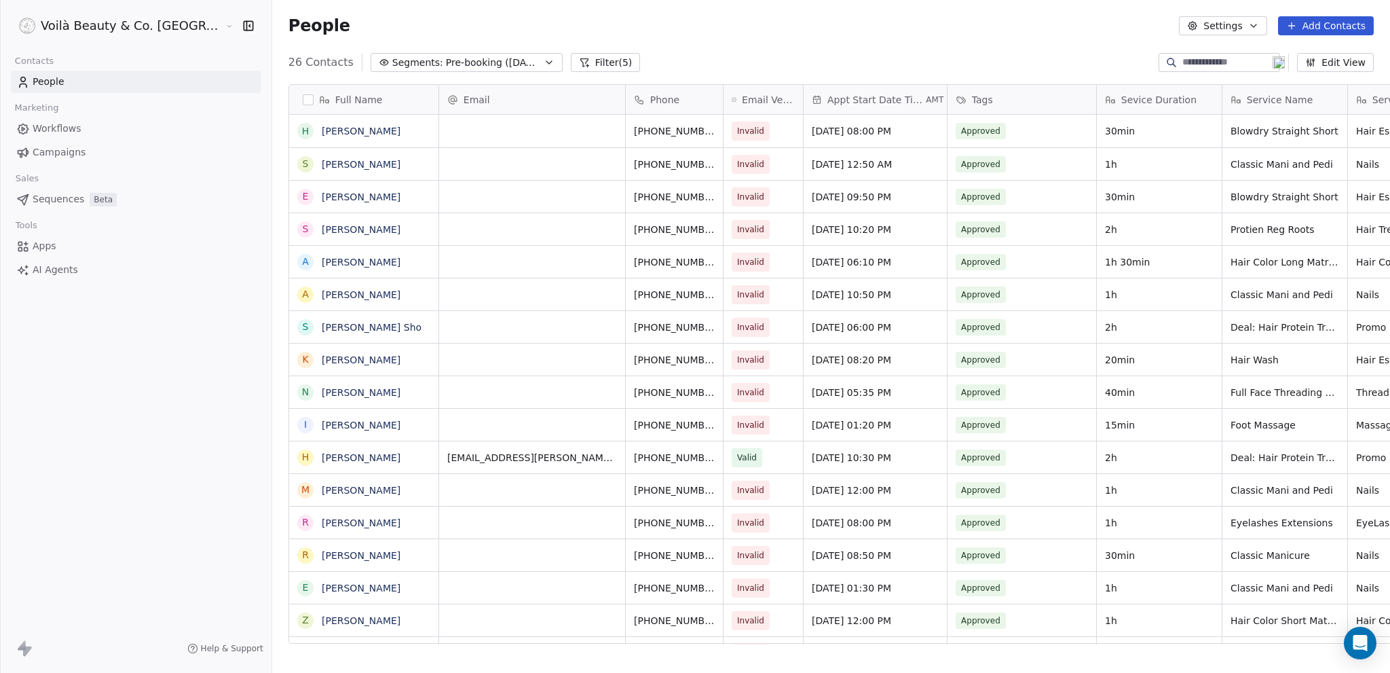
click at [544, 60] on icon "button" at bounding box center [549, 62] width 11 height 11
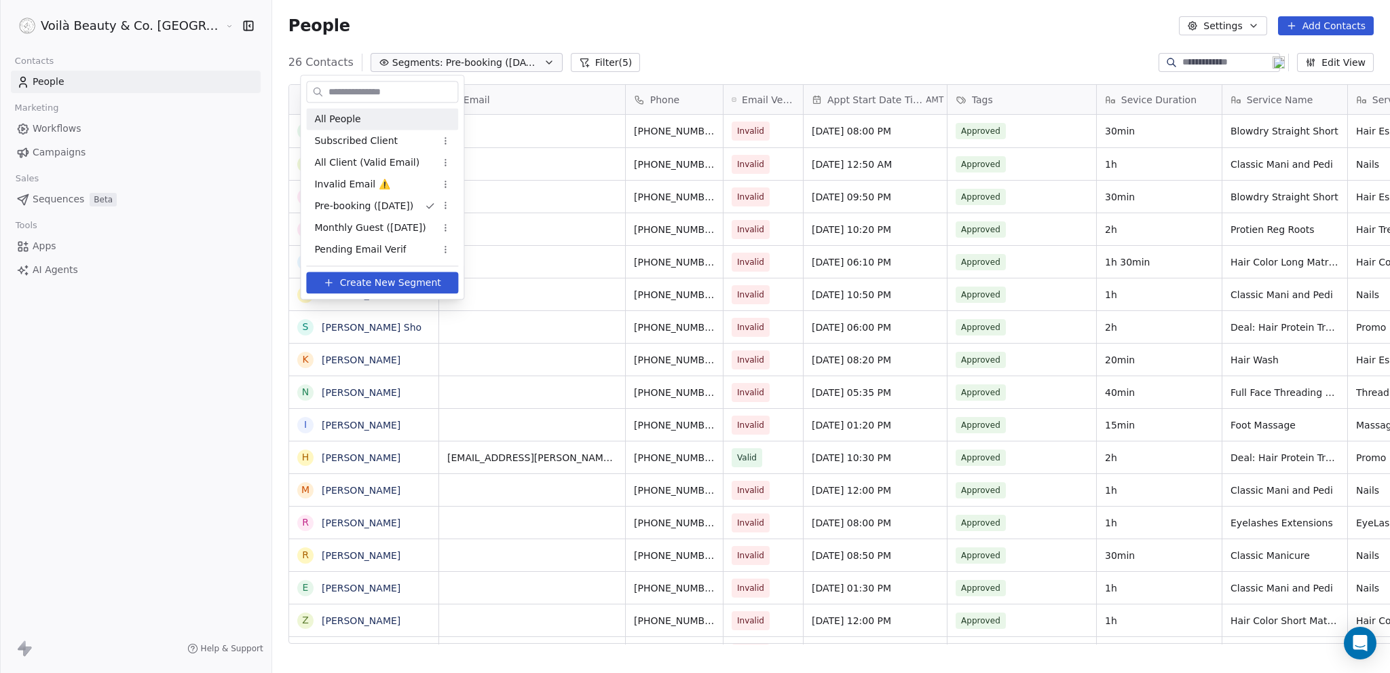
click at [361, 119] on div "All People" at bounding box center [382, 119] width 152 height 22
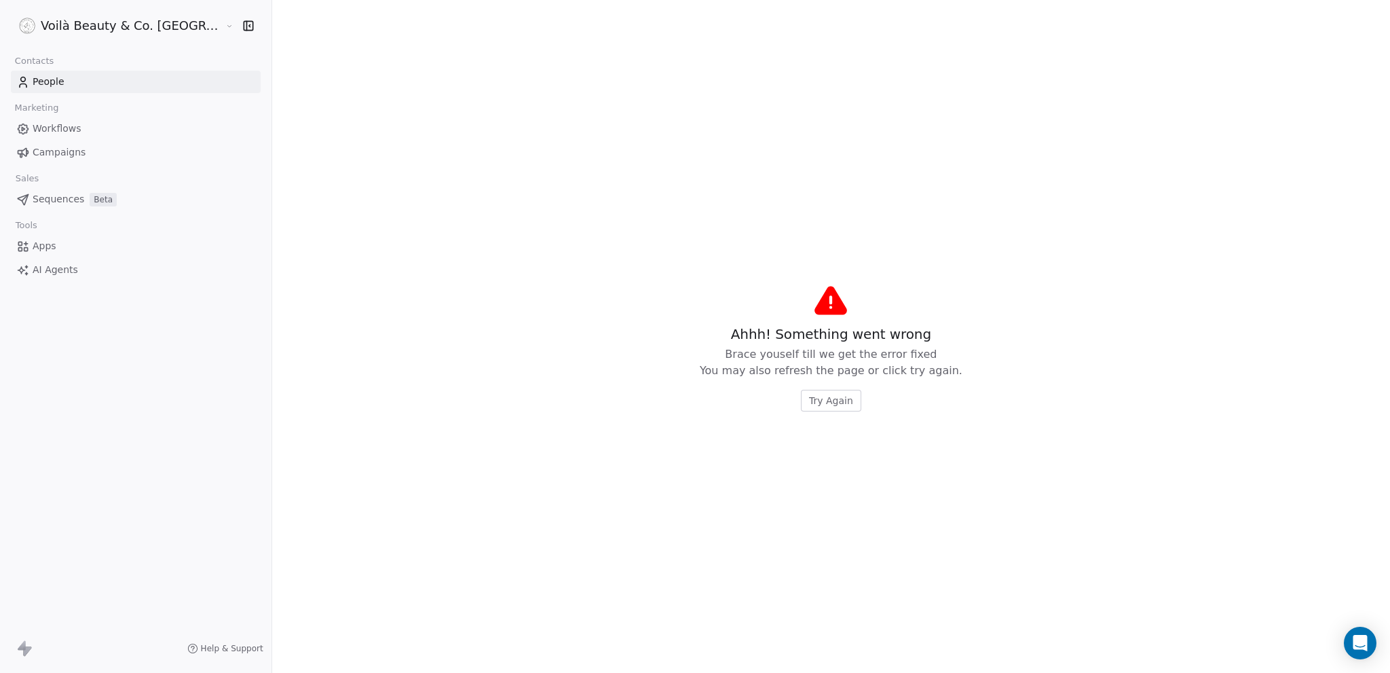
drag, startPoint x: 1149, startPoint y: 94, endPoint x: 1051, endPoint y: 106, distance: 98.4
click at [809, 396] on span "Try Again" at bounding box center [831, 401] width 44 height 14
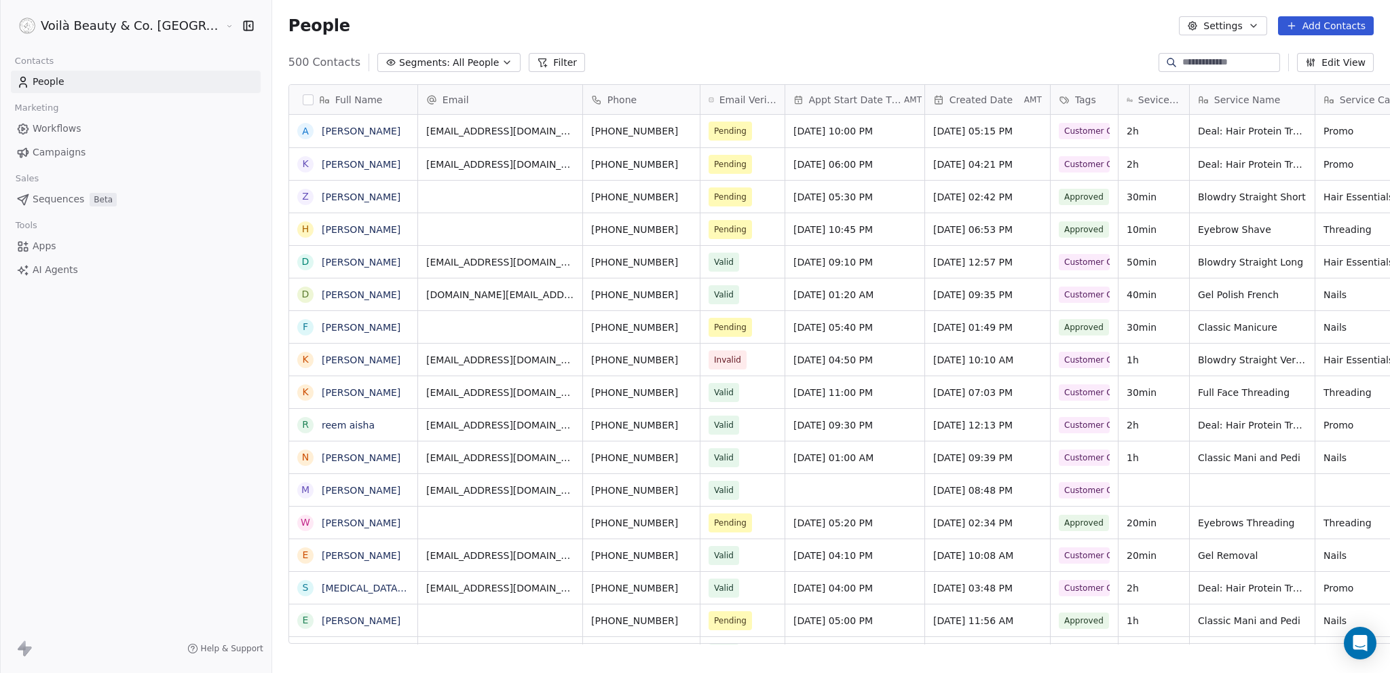
scroll to position [582, 1172]
click at [64, 131] on span "Workflows" at bounding box center [57, 129] width 49 height 14
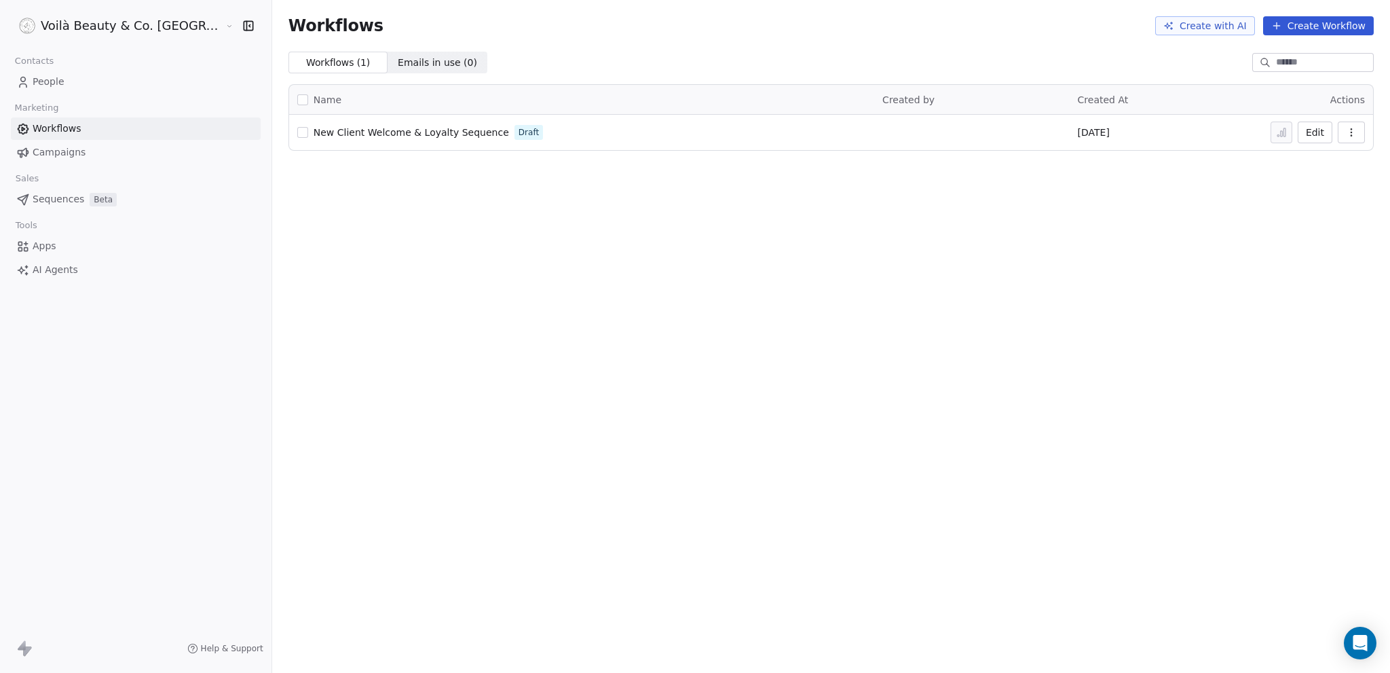
click at [68, 150] on span "Campaigns" at bounding box center [59, 152] width 53 height 14
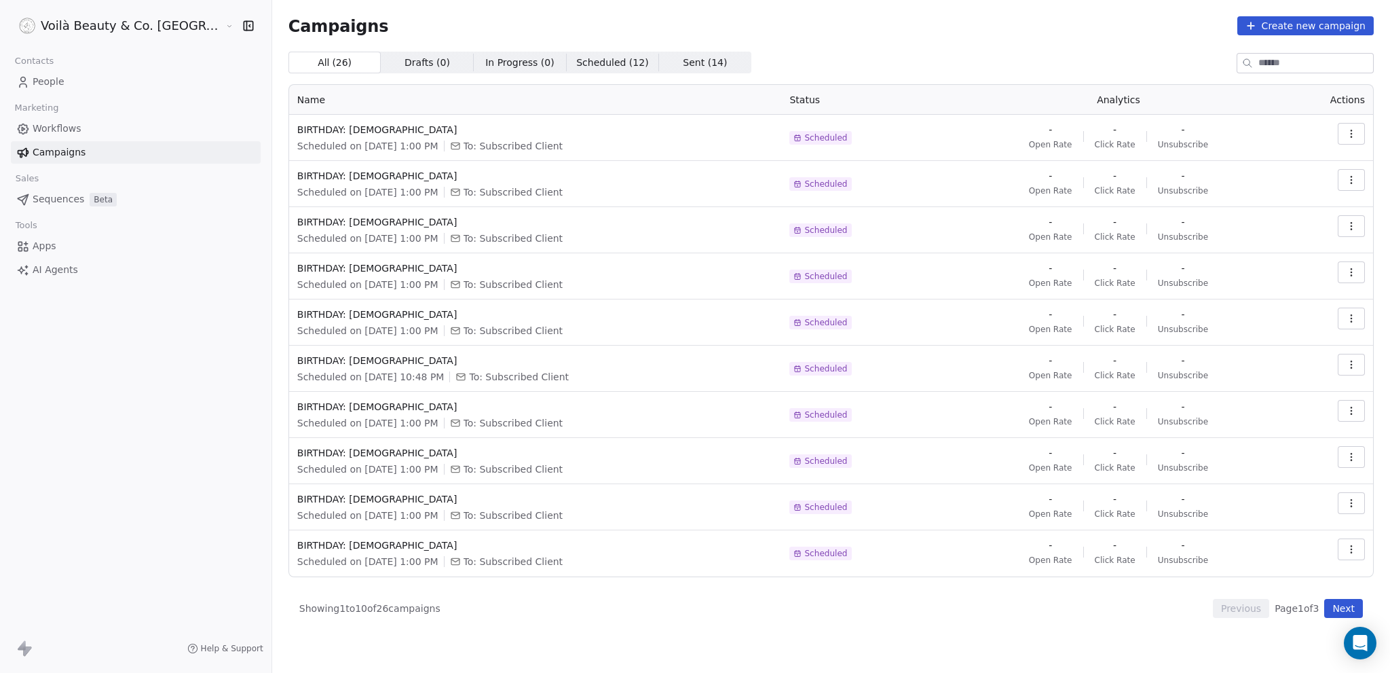
click at [62, 130] on span "Workflows" at bounding box center [57, 129] width 49 height 14
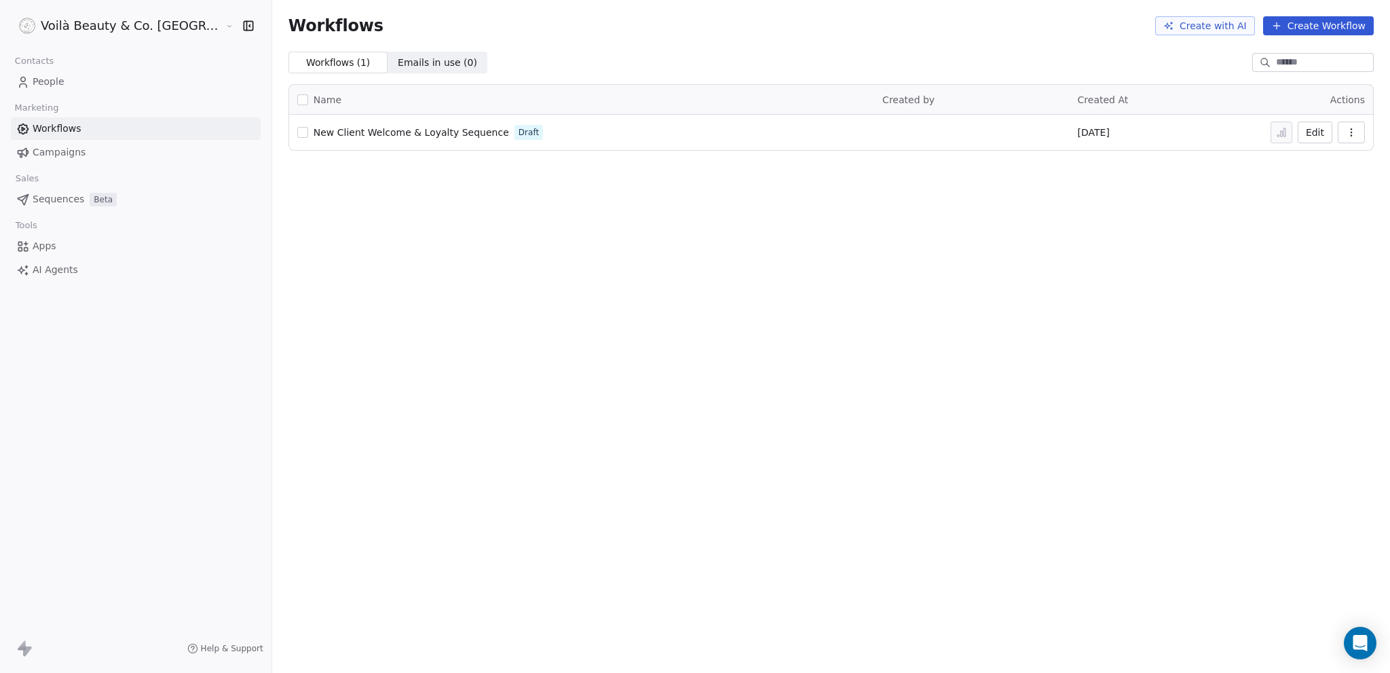
click at [353, 134] on span "New Client Welcome & Loyalty Sequence" at bounding box center [412, 132] width 196 height 11
click at [70, 155] on span "Campaigns" at bounding box center [59, 152] width 53 height 14
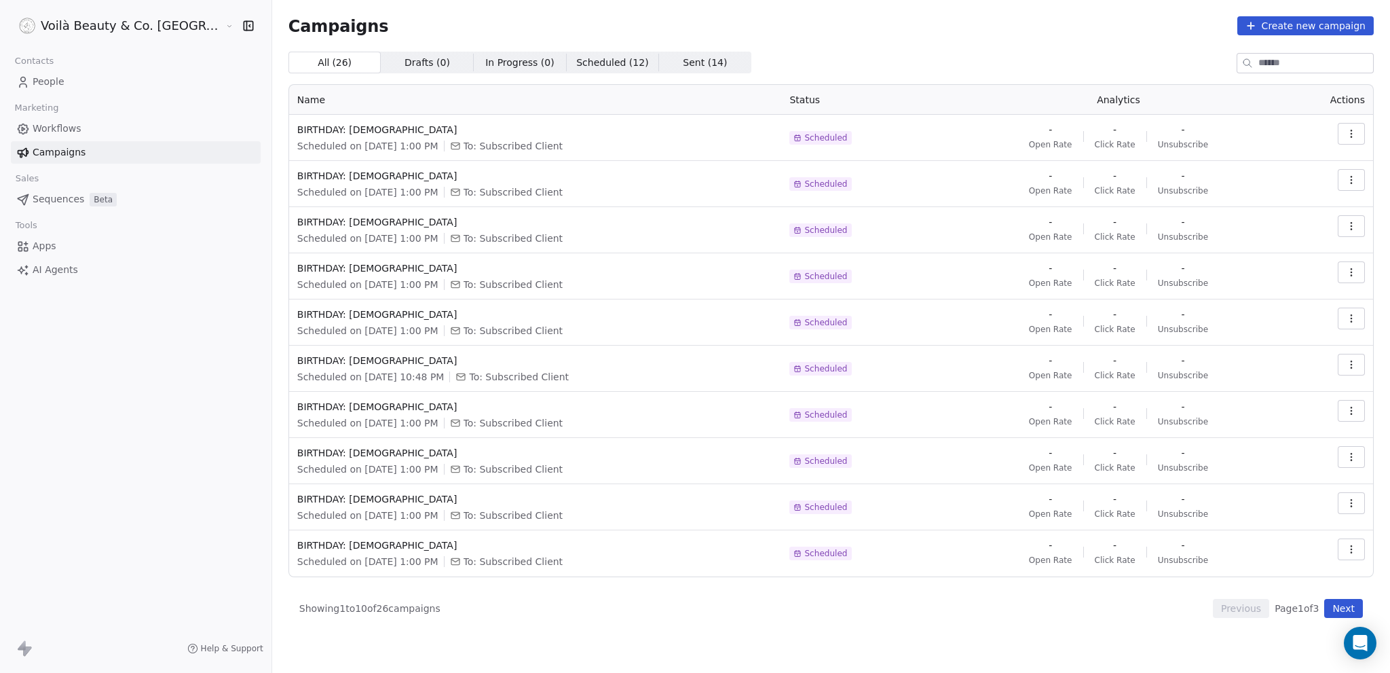
click at [1338, 608] on button "Next" at bounding box center [1343, 608] width 39 height 19
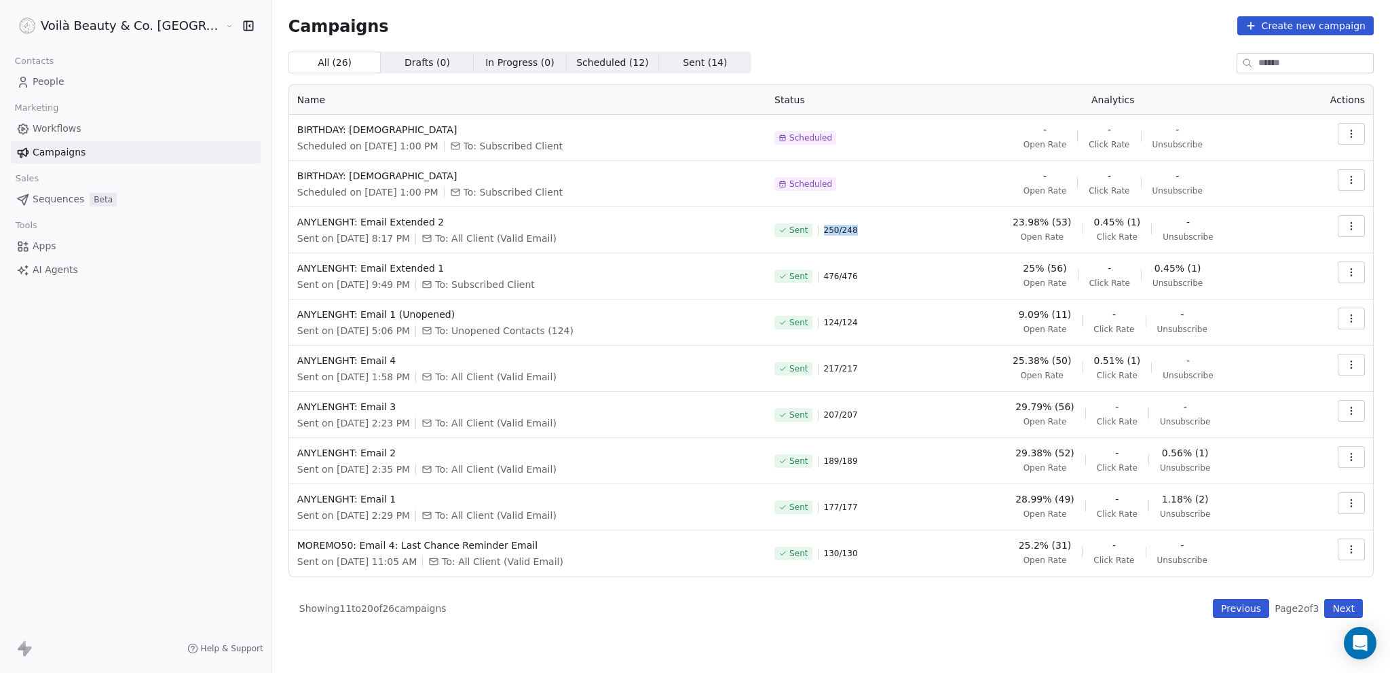
drag, startPoint x: 814, startPoint y: 229, endPoint x: 847, endPoint y: 228, distance: 33.3
click at [847, 228] on div "Sent 250 / 248" at bounding box center [851, 230] width 153 height 30
click at [1352, 227] on icon "button" at bounding box center [1351, 226] width 11 height 11
click at [1276, 276] on span "View Analytics" at bounding box center [1283, 278] width 79 height 16
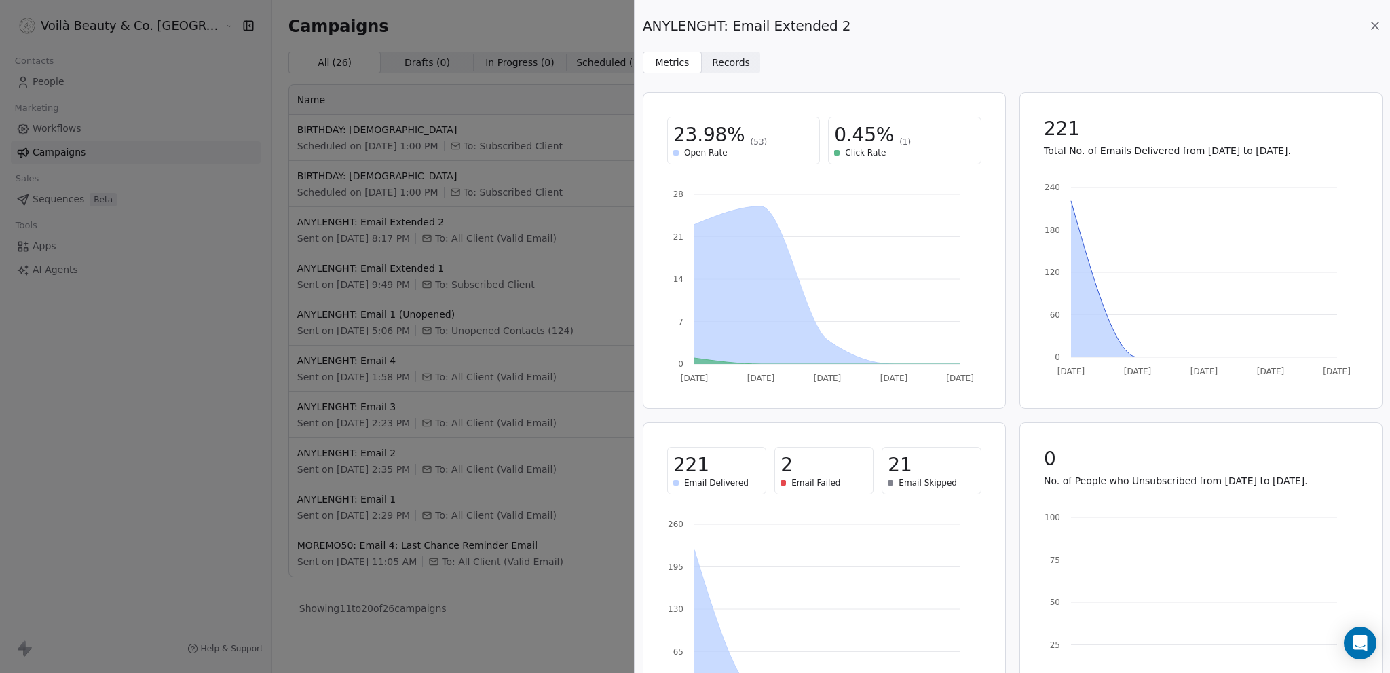
click at [722, 69] on span "Records" at bounding box center [731, 63] width 38 height 14
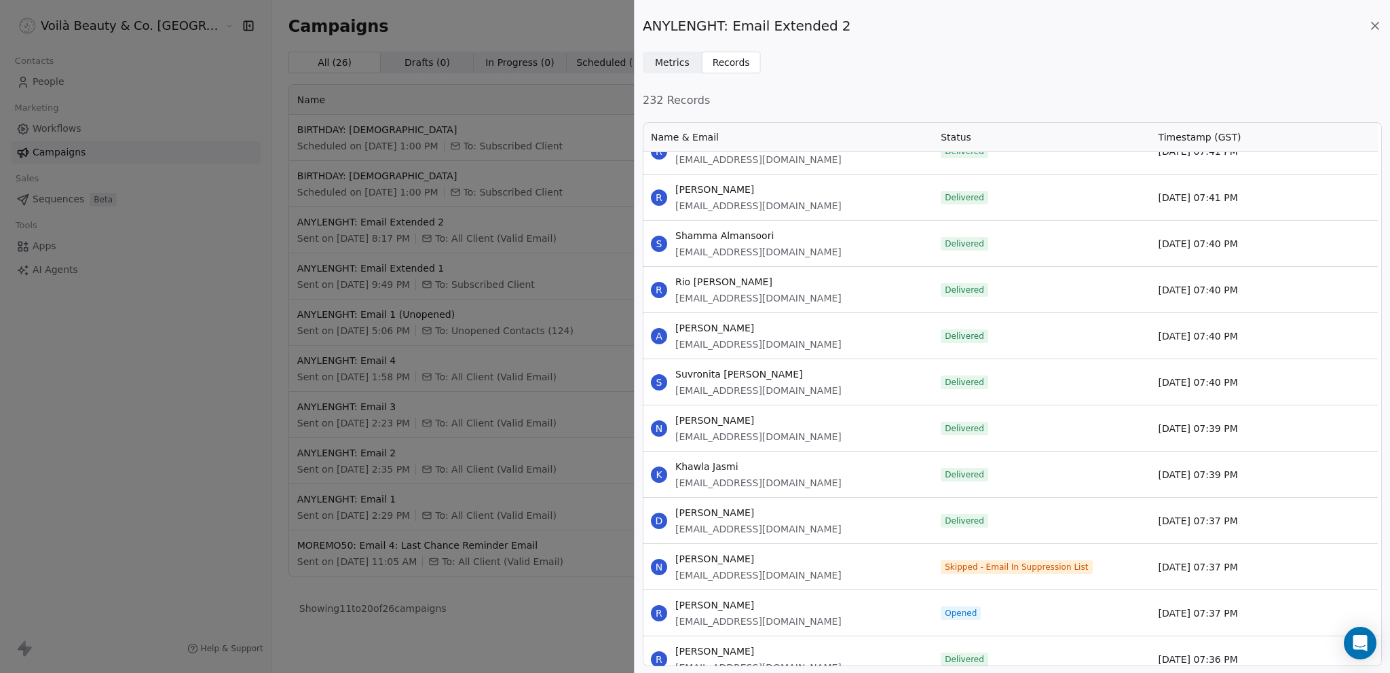
scroll to position [5956, 0]
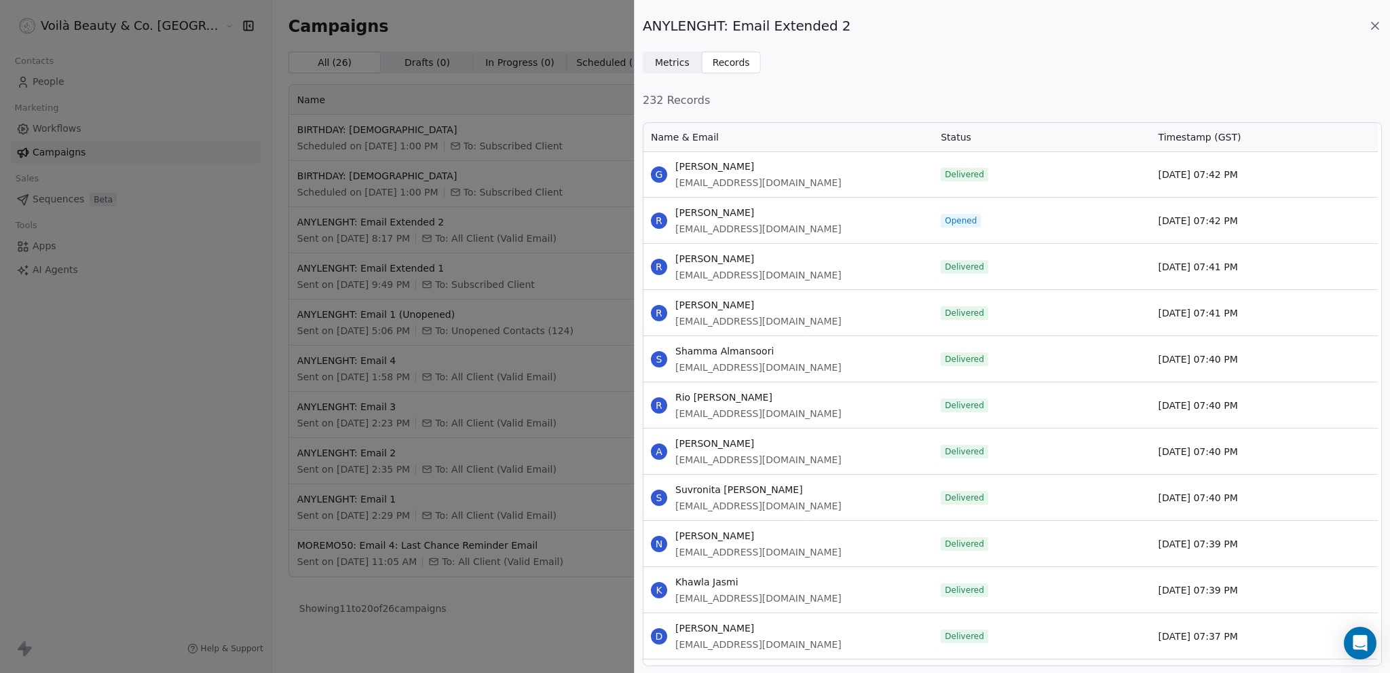
click at [1373, 26] on icon at bounding box center [1376, 26] width 14 height 14
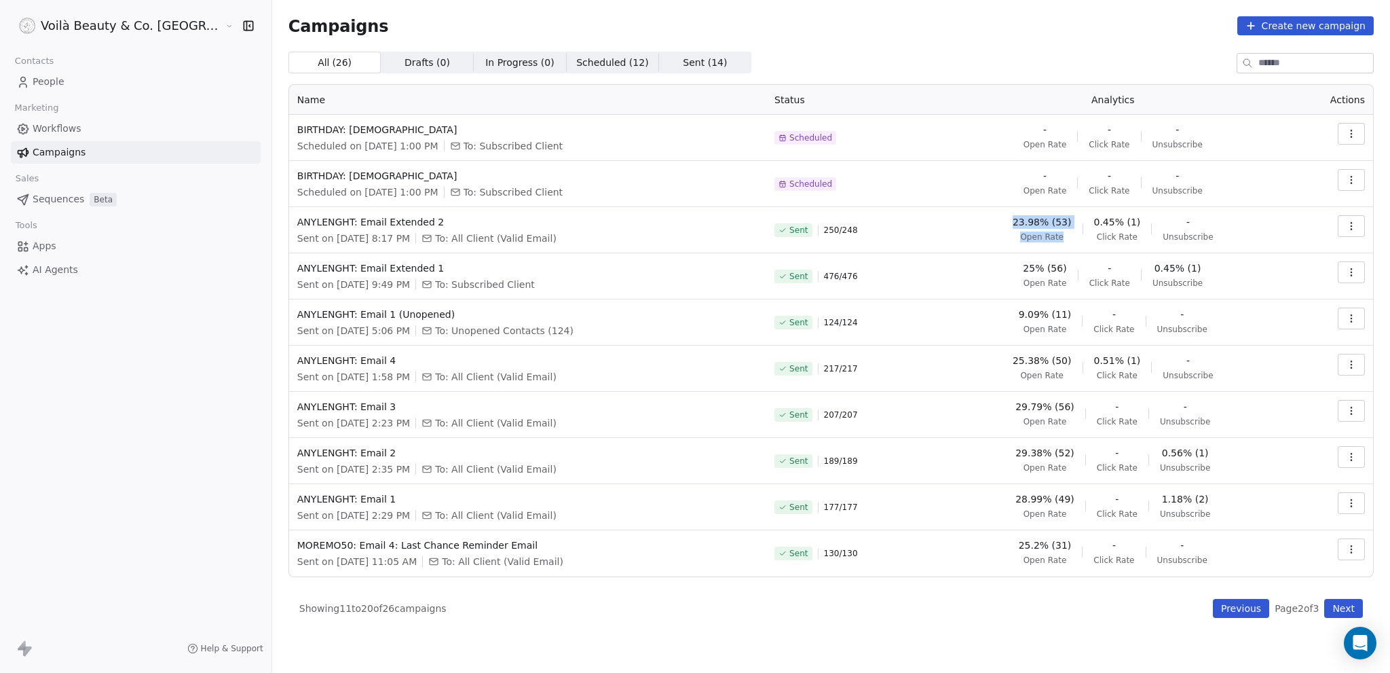
drag, startPoint x: 1040, startPoint y: 219, endPoint x: 1077, endPoint y: 219, distance: 36.7
click at [1077, 219] on div "23.98% (53) Open Rate 0.45% (1) Click Rate - Unsubscribe" at bounding box center [1112, 228] width 337 height 27
click at [1042, 278] on span "Open Rate" at bounding box center [1045, 283] width 43 height 11
click at [54, 78] on span "People" at bounding box center [49, 82] width 32 height 14
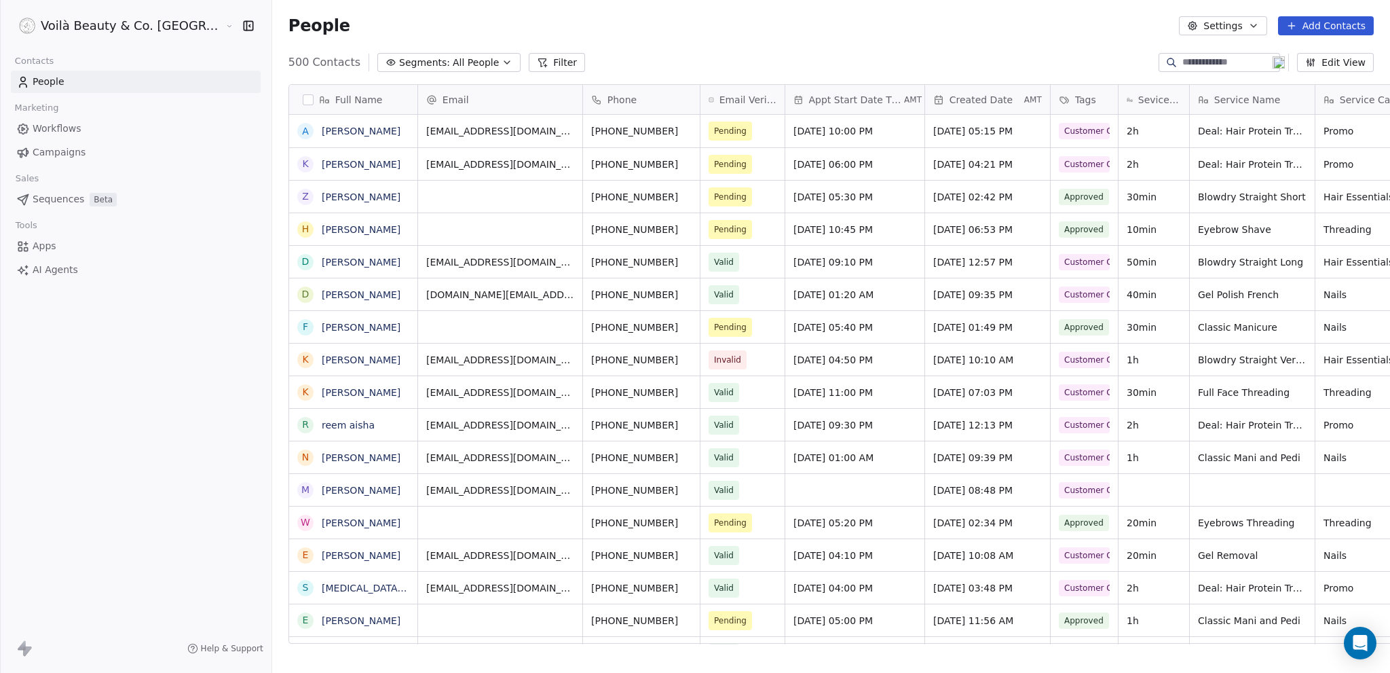
scroll to position [582, 1172]
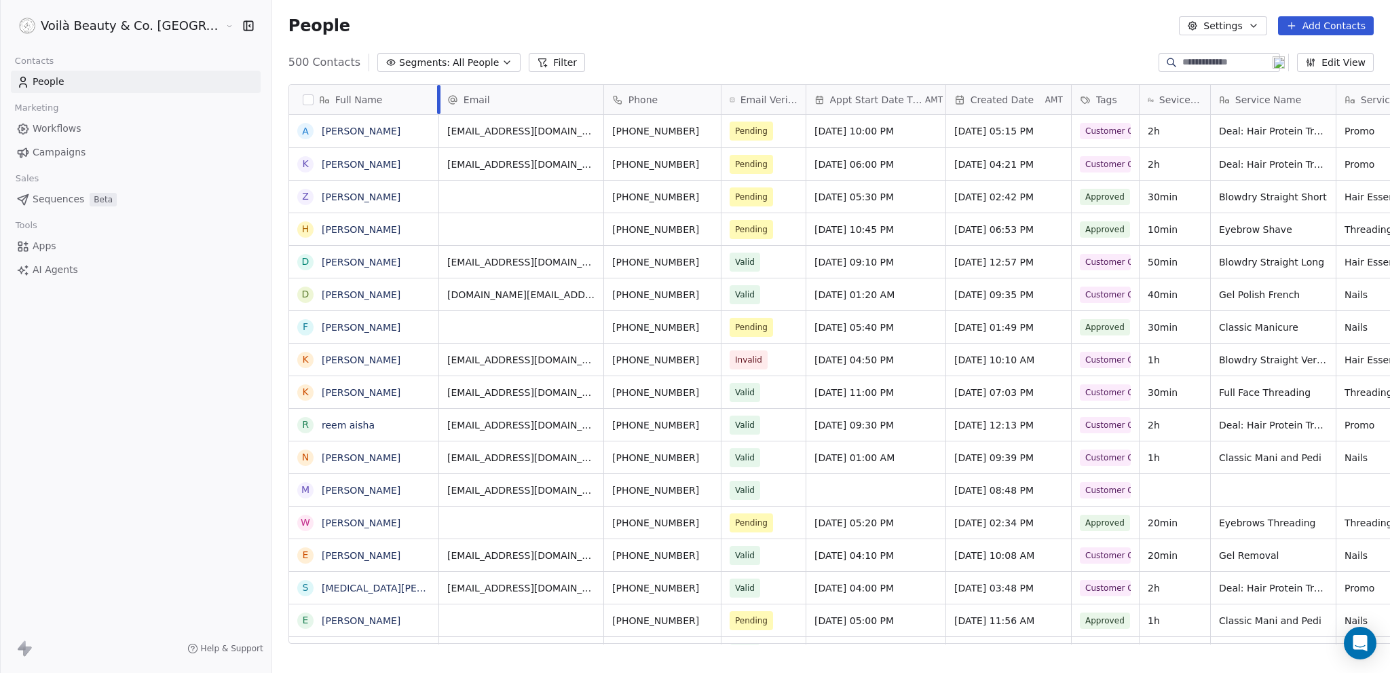
drag, startPoint x: 354, startPoint y: 97, endPoint x: 375, endPoint y: 99, distance: 21.1
click at [437, 99] on div at bounding box center [438, 99] width 3 height 29
click at [48, 127] on span "Workflows" at bounding box center [57, 129] width 49 height 14
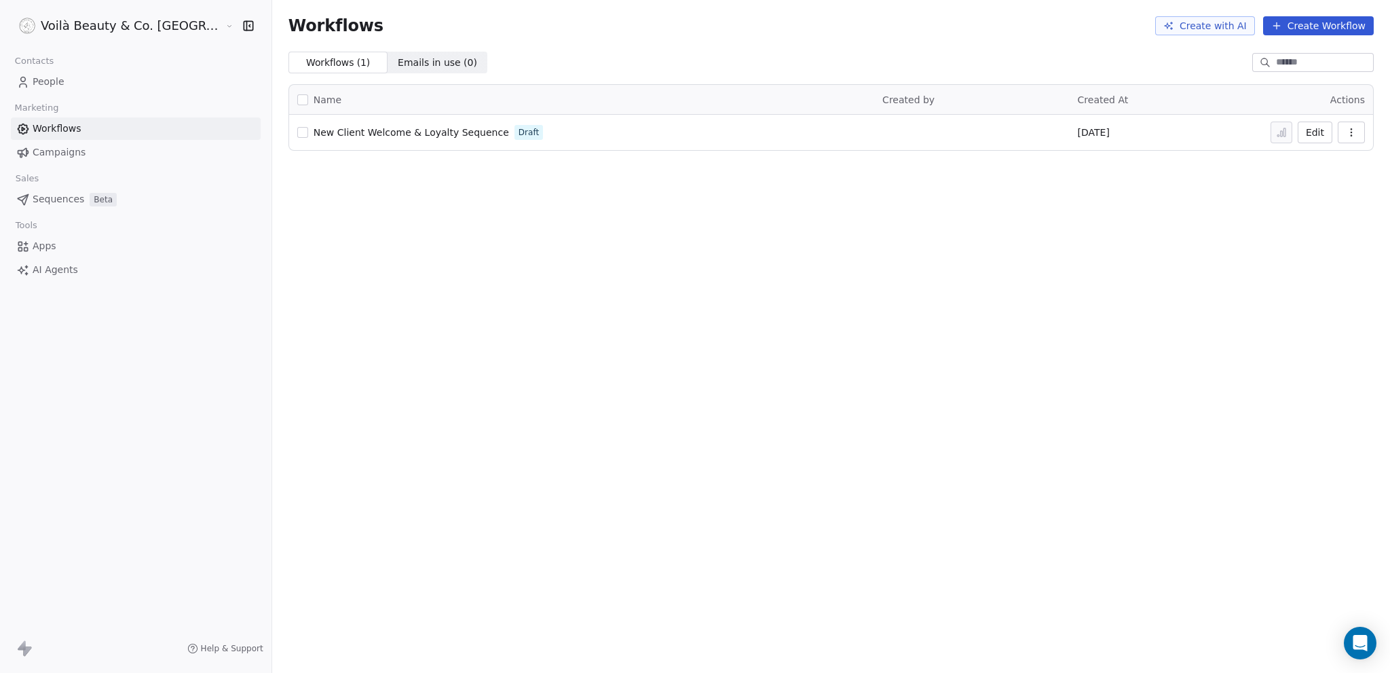
click at [58, 152] on span "Campaigns" at bounding box center [59, 152] width 53 height 14
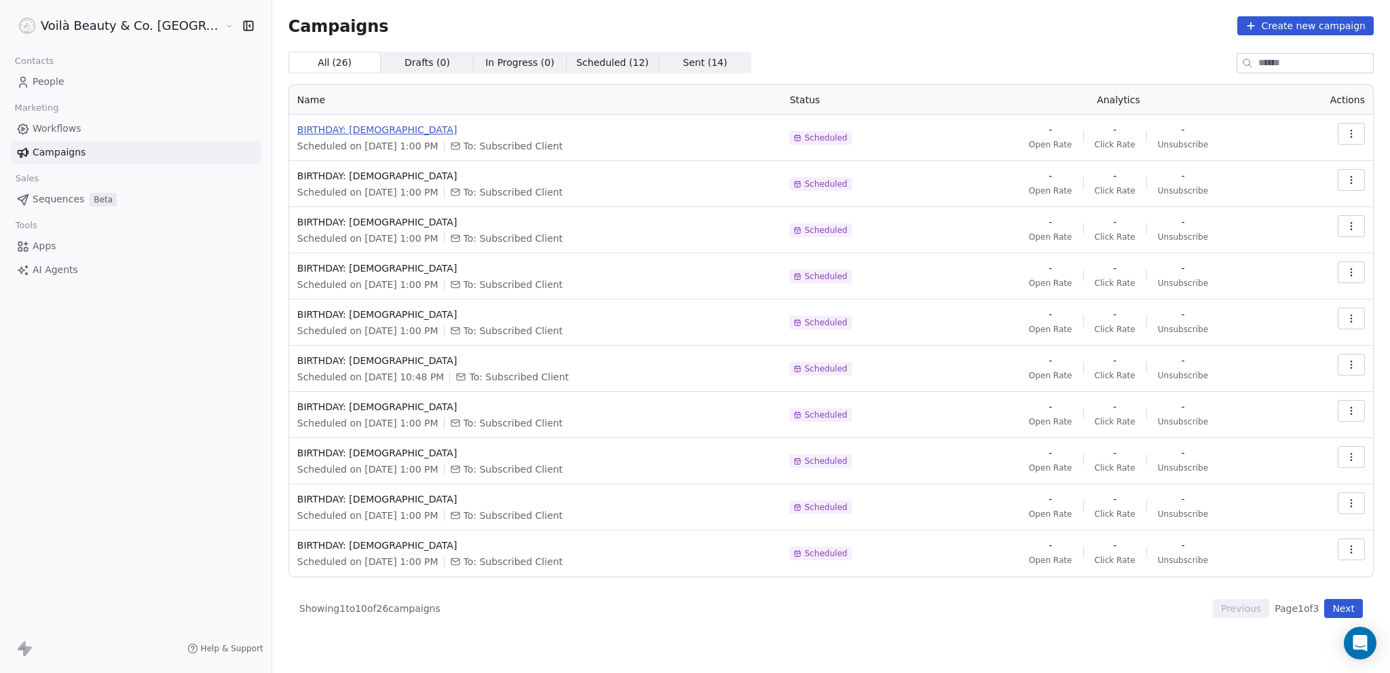
click at [297, 128] on span "BIRTHDAY: [DEMOGRAPHIC_DATA]" at bounding box center [535, 130] width 477 height 14
